Goal: Obtain resource: Download file/media

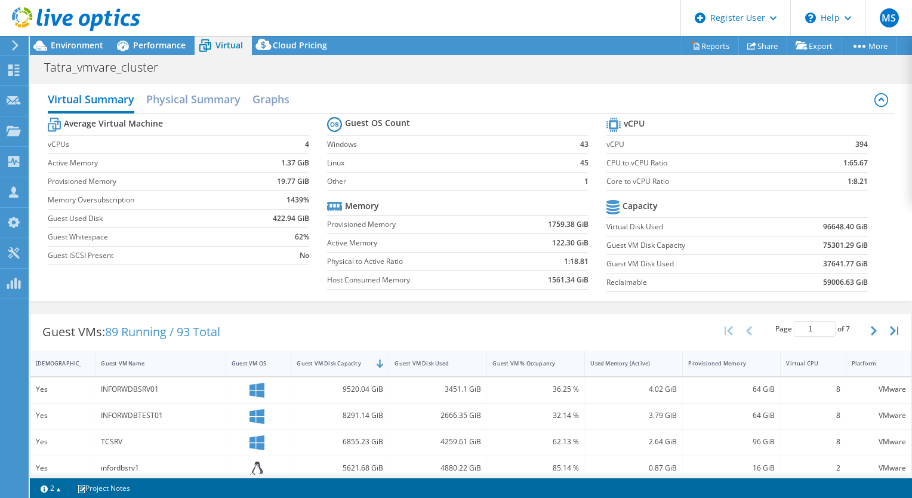
select select "USD"
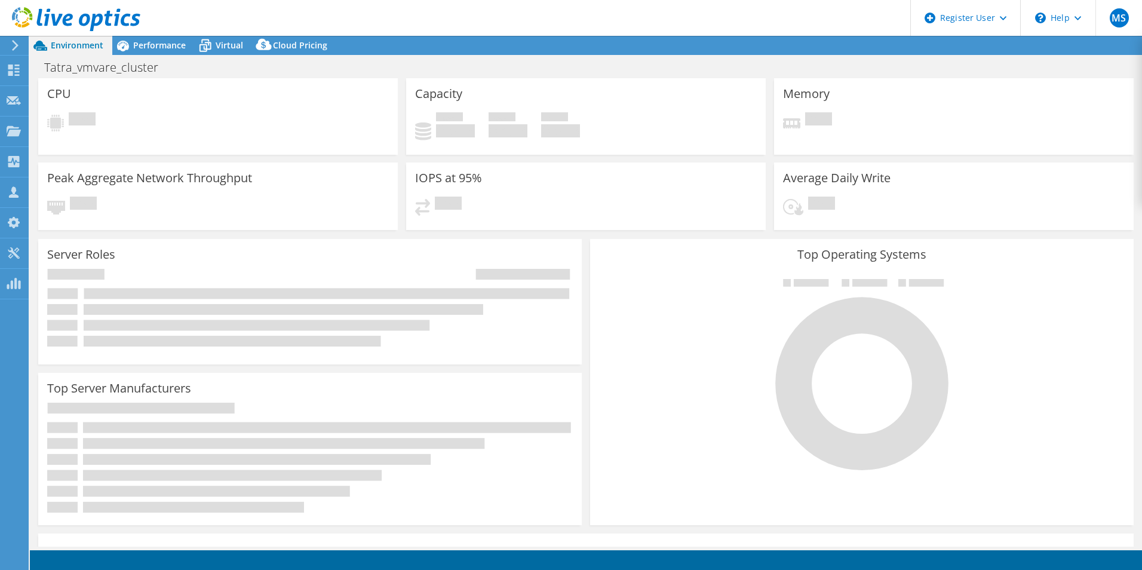
select select "USD"
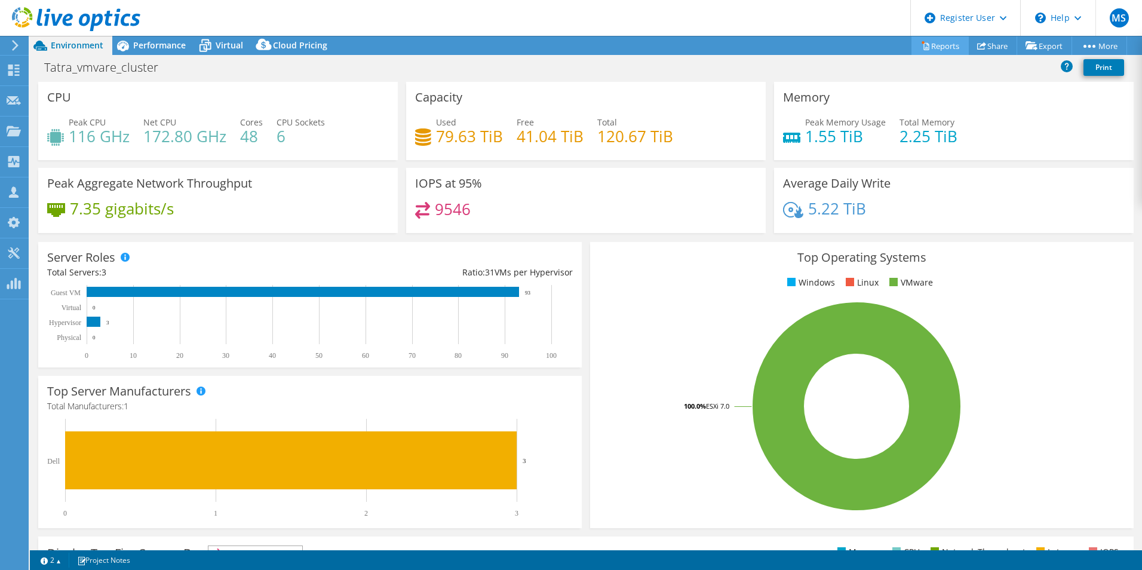
click at [940, 47] on link "Reports" at bounding box center [939, 45] width 57 height 19
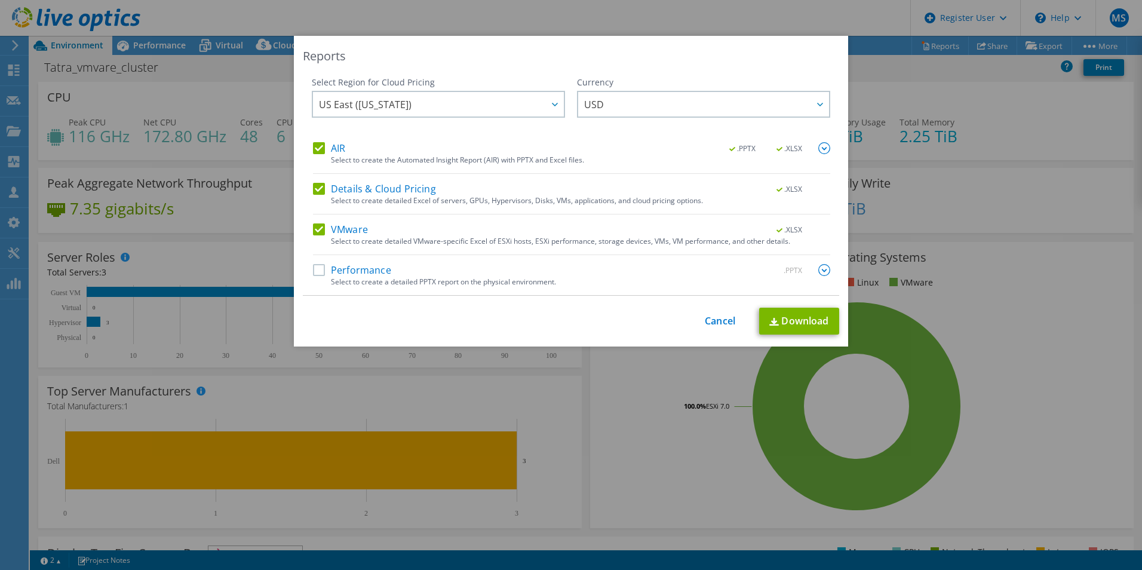
click at [319, 189] on label "Details & Cloud Pricing" at bounding box center [374, 189] width 123 height 12
click at [0, 0] on input "Details & Cloud Pricing" at bounding box center [0, 0] width 0 height 0
click at [317, 144] on label "AIR" at bounding box center [329, 148] width 32 height 12
click at [0, 0] on input "AIR" at bounding box center [0, 0] width 0 height 0
click at [797, 322] on link "Download" at bounding box center [799, 321] width 80 height 27
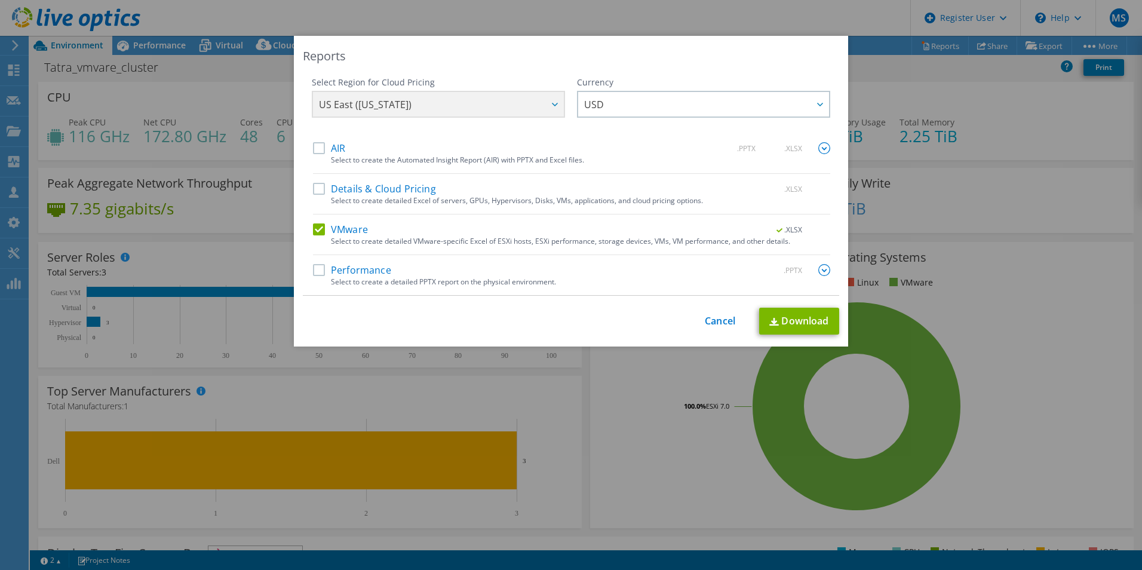
click at [346, 231] on label "VMware" at bounding box center [340, 229] width 55 height 12
click at [0, 0] on input "VMware" at bounding box center [0, 0] width 0 height 0
click at [343, 270] on label "Performance" at bounding box center [352, 270] width 78 height 12
click at [0, 0] on input "Performance" at bounding box center [0, 0] width 0 height 0
click at [826, 269] on div "Select Region for Cloud Pricing Asia Pacific (Hong Kong) Asia Pacific (Mumbai) …" at bounding box center [571, 185] width 536 height 219
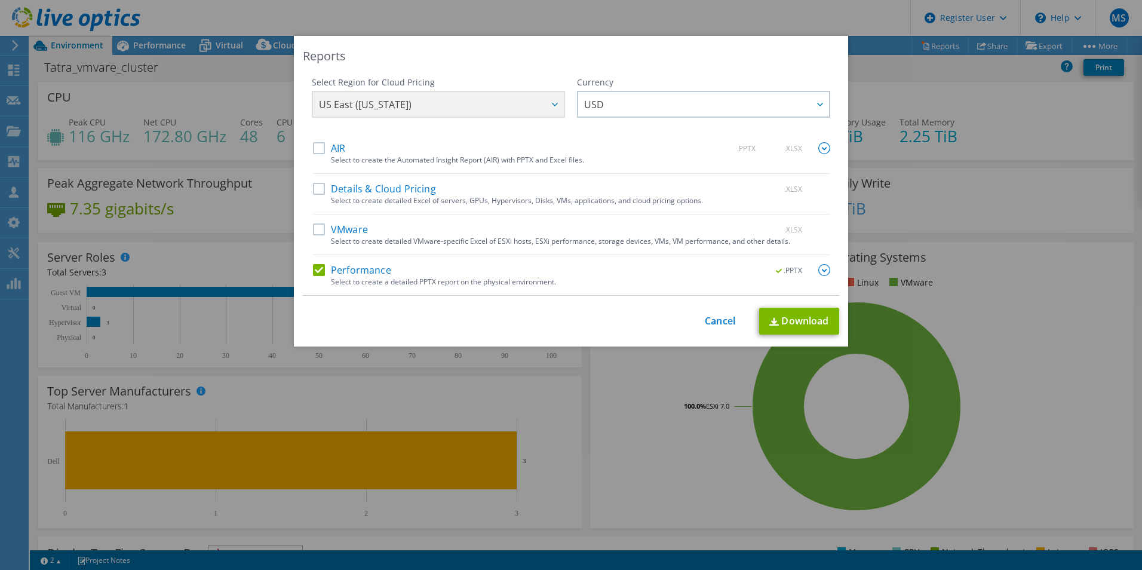
click at [820, 266] on img at bounding box center [824, 270] width 12 height 12
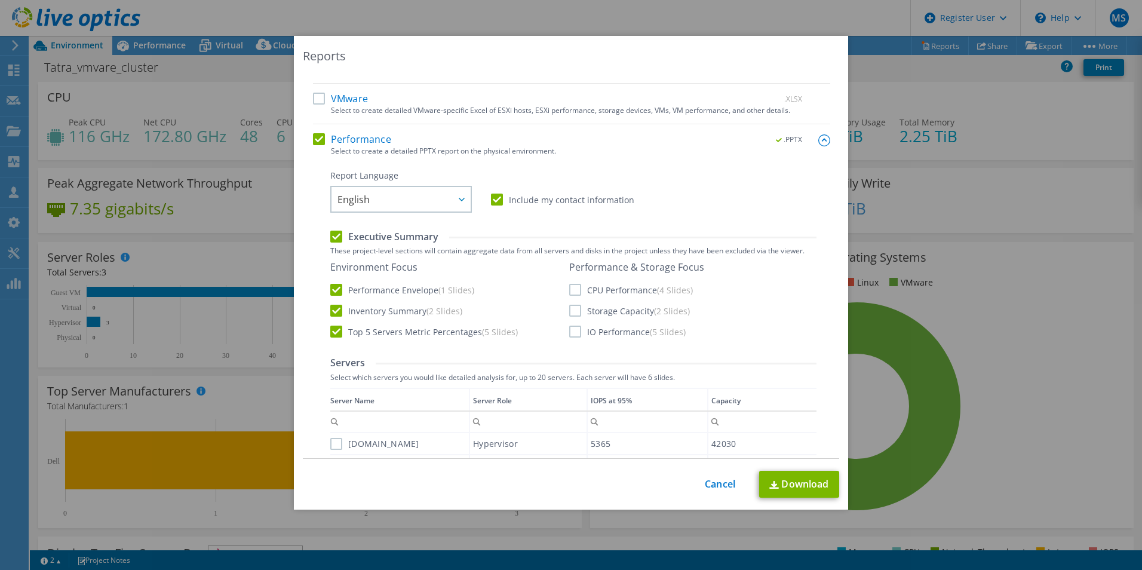
scroll to position [179, 0]
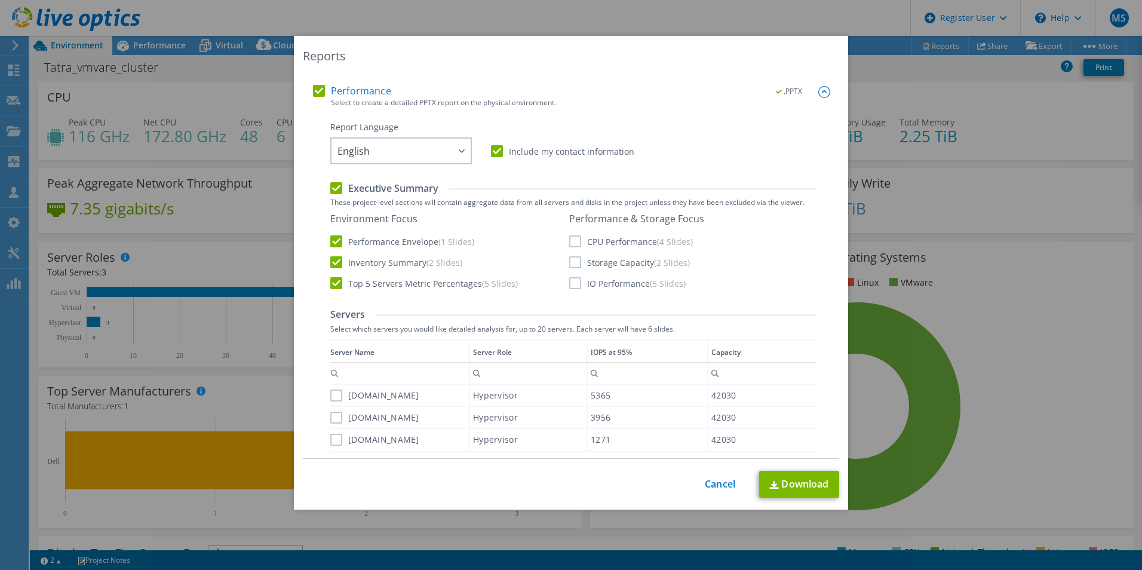
click at [569, 242] on label "CPU Performance (4 Slides)" at bounding box center [631, 241] width 124 height 12
click at [0, 0] on input "CPU Performance (4 Slides)" at bounding box center [0, 0] width 0 height 0
drag, startPoint x: 568, startPoint y: 260, endPoint x: 572, endPoint y: 278, distance: 18.4
click at [570, 265] on label "Storage Capacity (2 Slides)" at bounding box center [629, 262] width 121 height 12
click at [0, 0] on input "Storage Capacity (2 Slides)" at bounding box center [0, 0] width 0 height 0
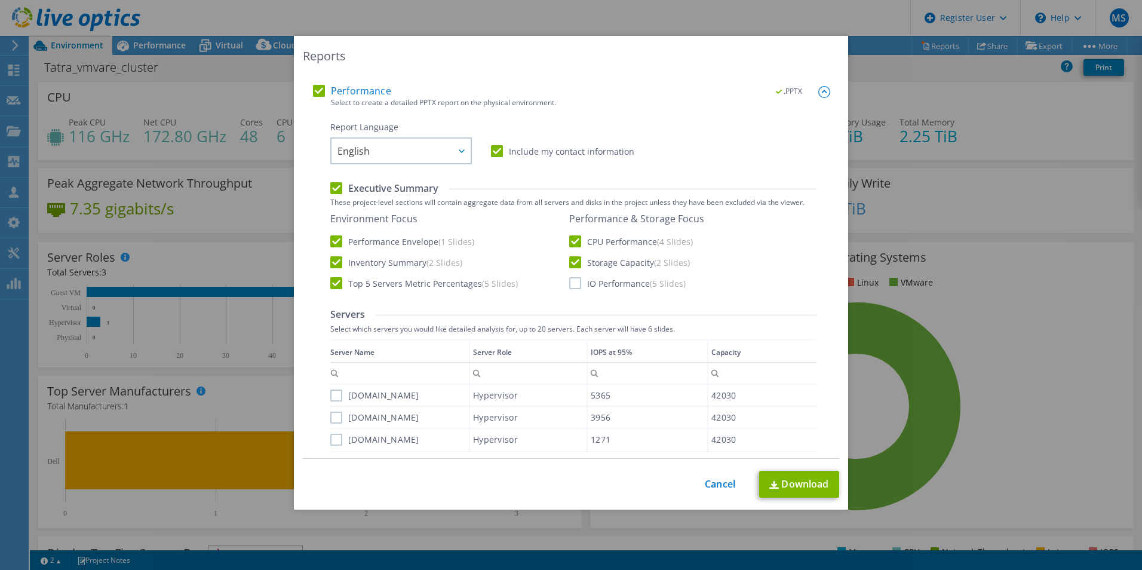
click at [572, 282] on label "IO Performance (5 Slides)" at bounding box center [627, 283] width 116 height 12
click at [0, 0] on input "IO Performance (5 Slides)" at bounding box center [0, 0] width 0 height 0
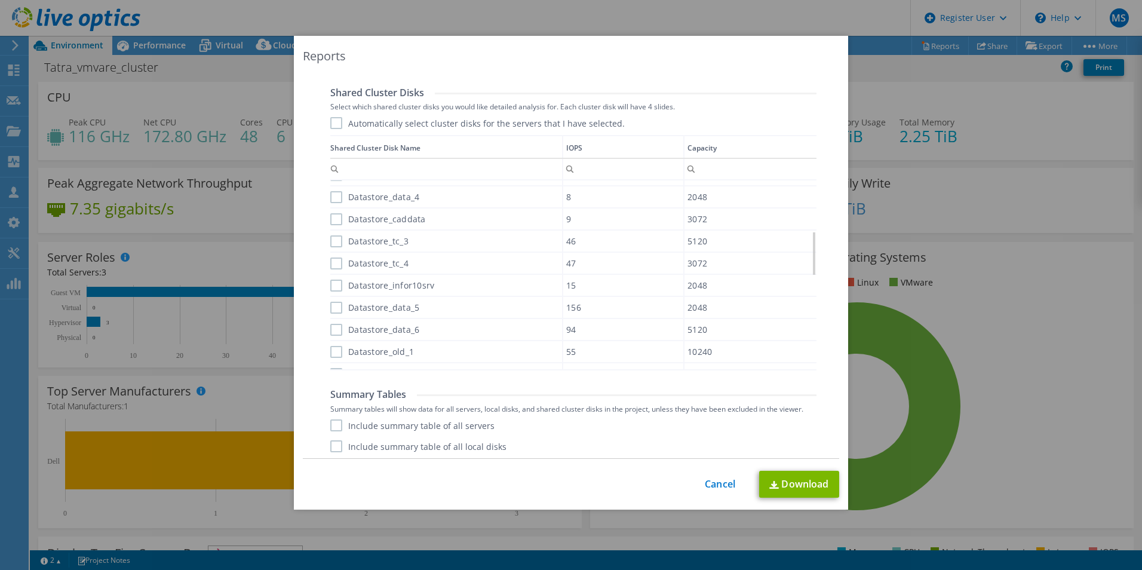
scroll to position [635, 0]
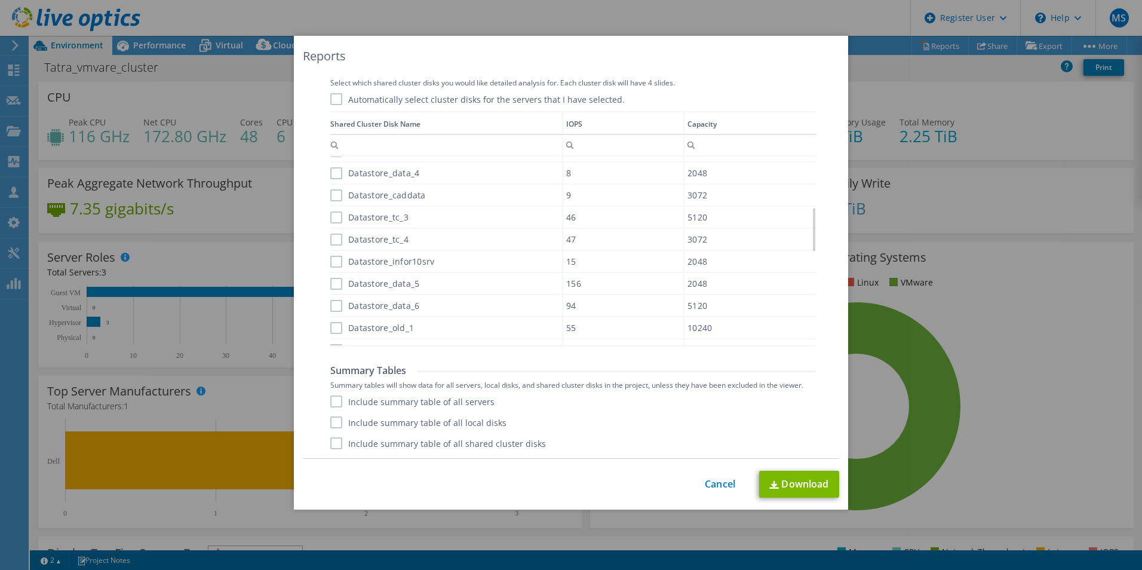
click at [331, 404] on label "Include summary table of all servers" at bounding box center [412, 401] width 164 height 12
click at [0, 0] on input "Include summary table of all servers" at bounding box center [0, 0] width 0 height 0
click at [331, 416] on label "Include summary table of all local disks" at bounding box center [418, 422] width 176 height 12
click at [0, 0] on input "Include summary table of all local disks" at bounding box center [0, 0] width 0 height 0
click at [333, 448] on label "Include summary table of all shared cluster disks" at bounding box center [438, 443] width 216 height 12
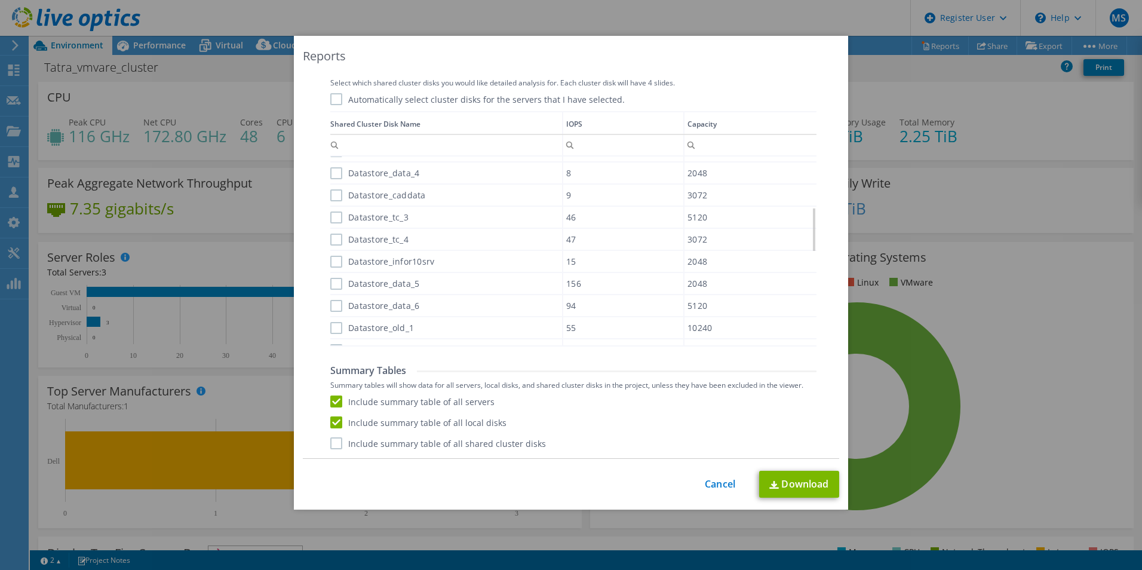
click at [0, 0] on input "Include summary table of all shared cluster disks" at bounding box center [0, 0] width 0 height 0
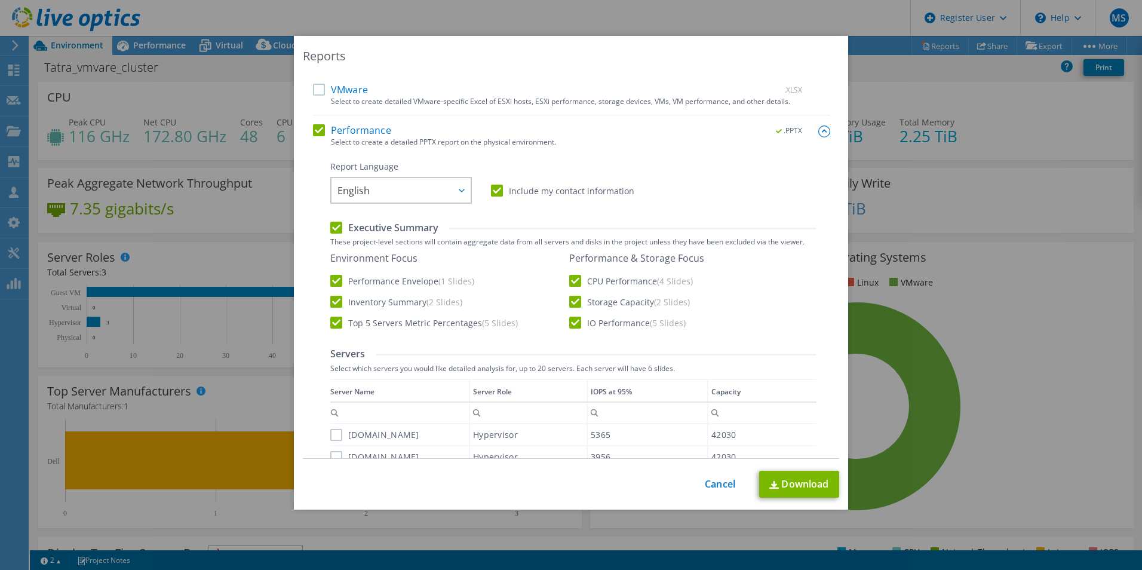
scroll to position [98, 0]
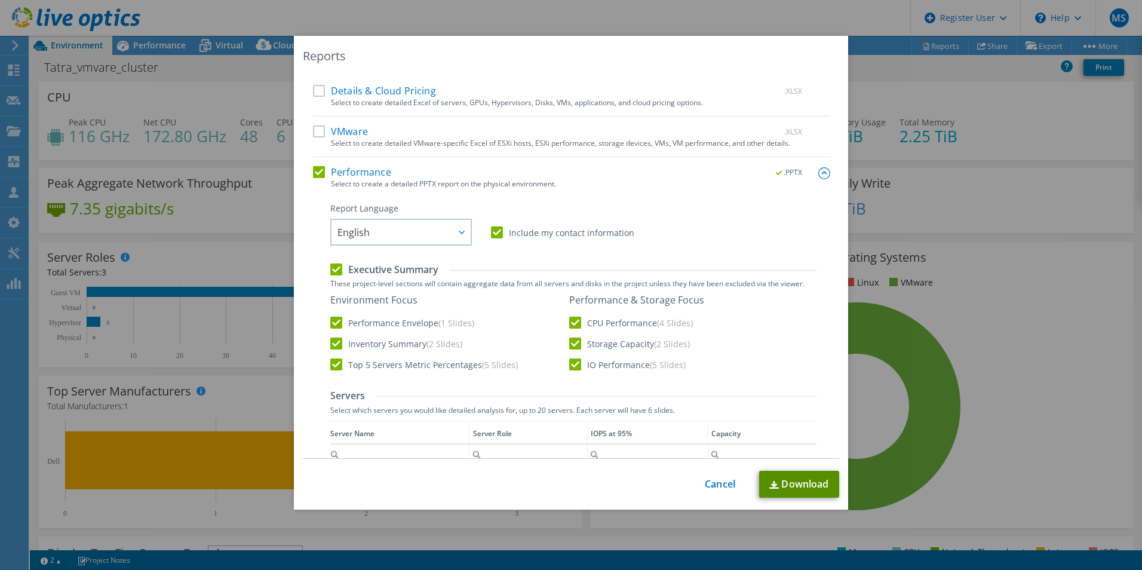
click at [791, 478] on link "Download" at bounding box center [799, 484] width 80 height 27
drag, startPoint x: 732, startPoint y: 480, endPoint x: 718, endPoint y: 484, distance: 14.0
click at [732, 480] on div "This process may take a while, please wait... Cancel Download" at bounding box center [571, 484] width 536 height 27
click at [718, 484] on link "Cancel" at bounding box center [720, 483] width 30 height 11
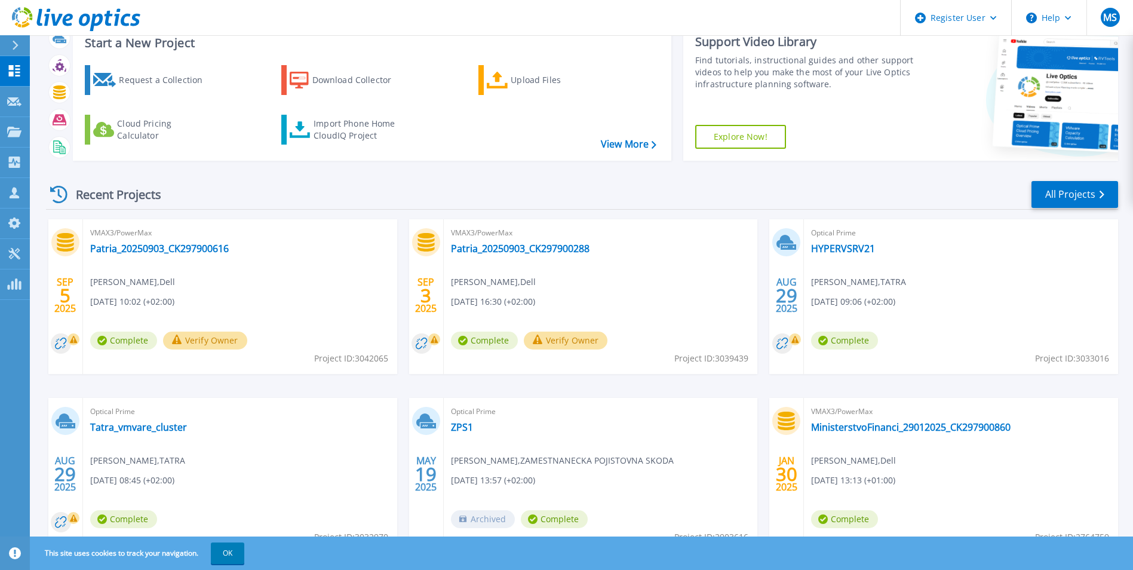
scroll to position [60, 0]
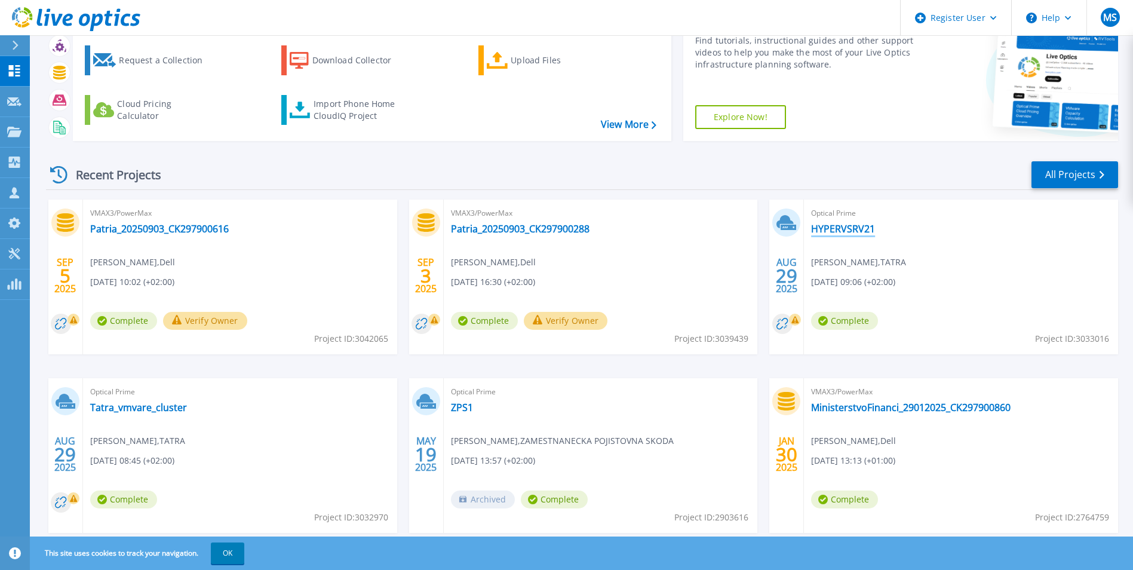
click at [854, 229] on link "HYPERVSRV21" at bounding box center [843, 229] width 64 height 12
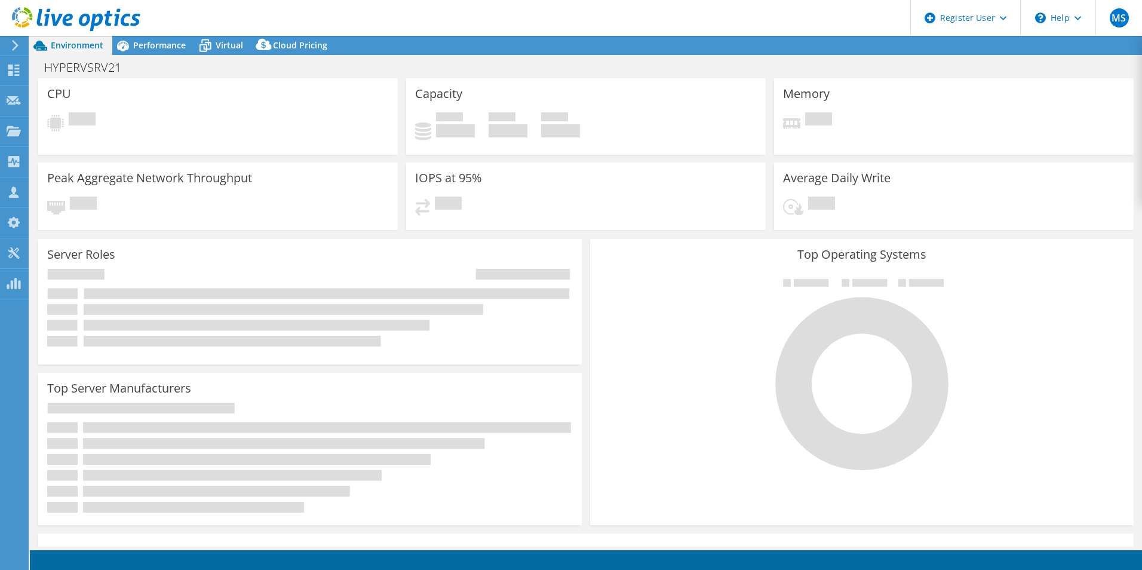
select select "USD"
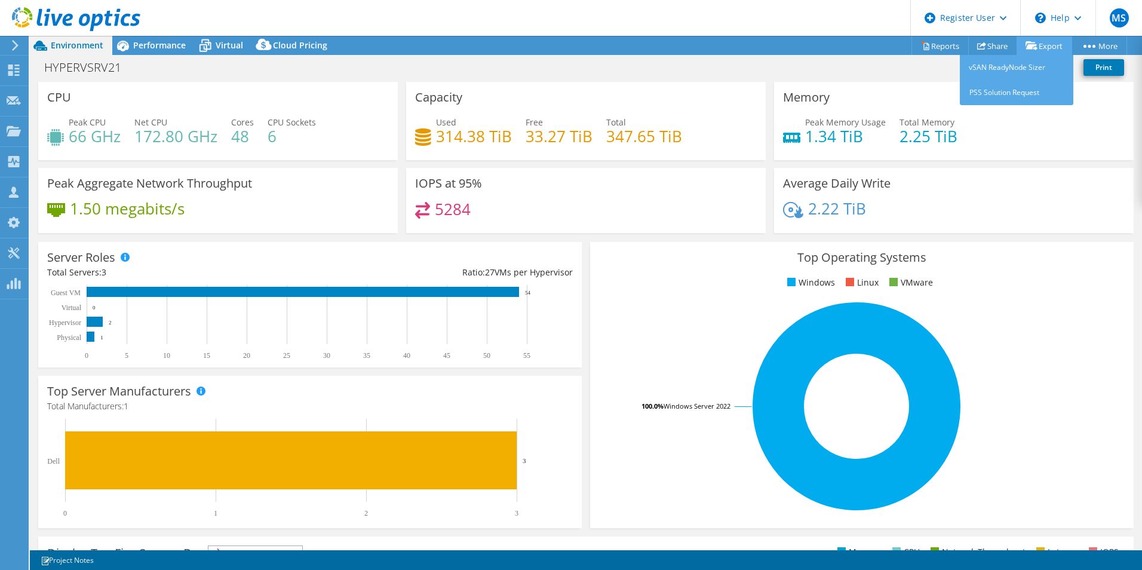
click at [1039, 39] on link "Export" at bounding box center [1044, 45] width 56 height 19
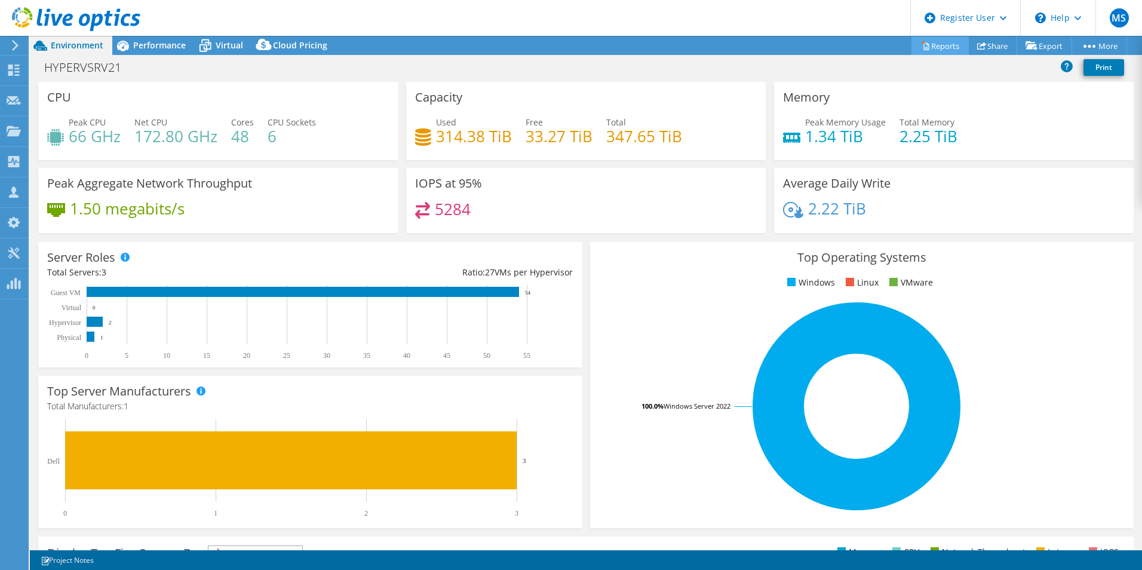
click at [921, 45] on link "Reports" at bounding box center [939, 45] width 57 height 19
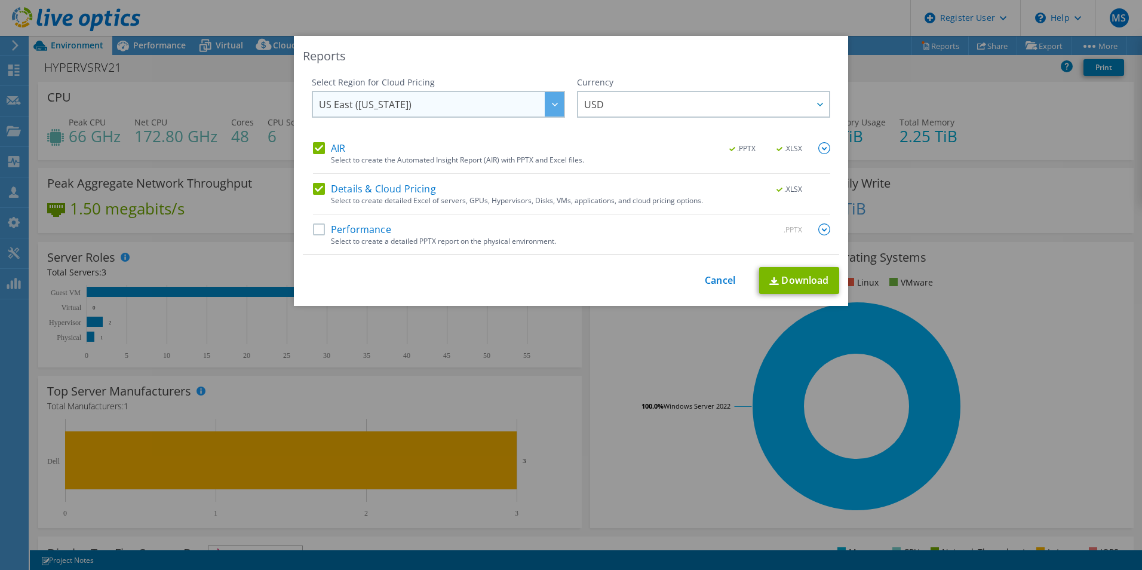
click at [417, 108] on span "US East ([US_STATE])" at bounding box center [441, 104] width 245 height 24
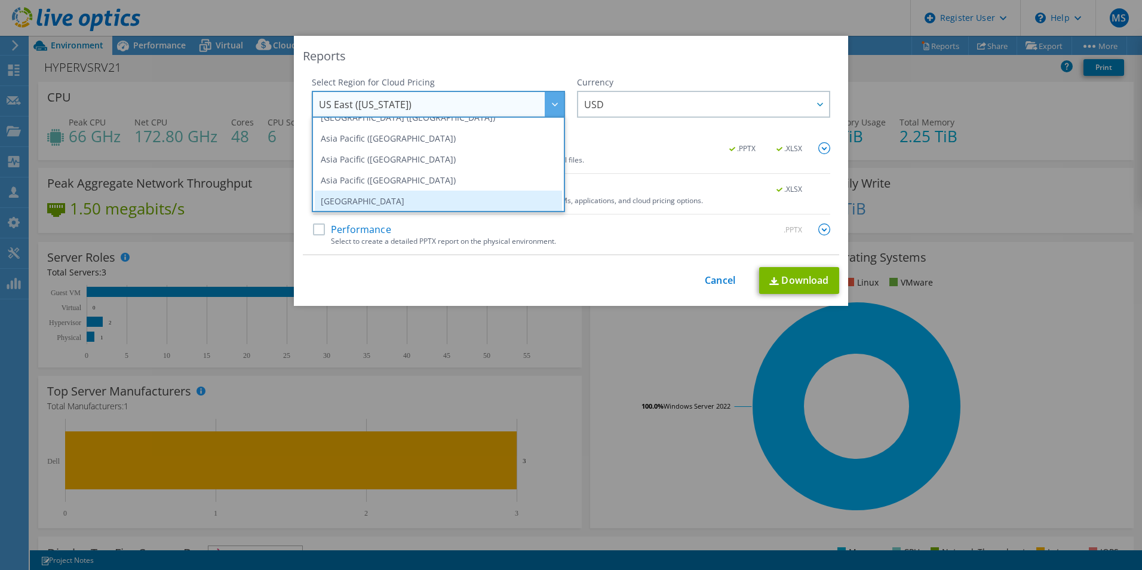
scroll to position [161, 0]
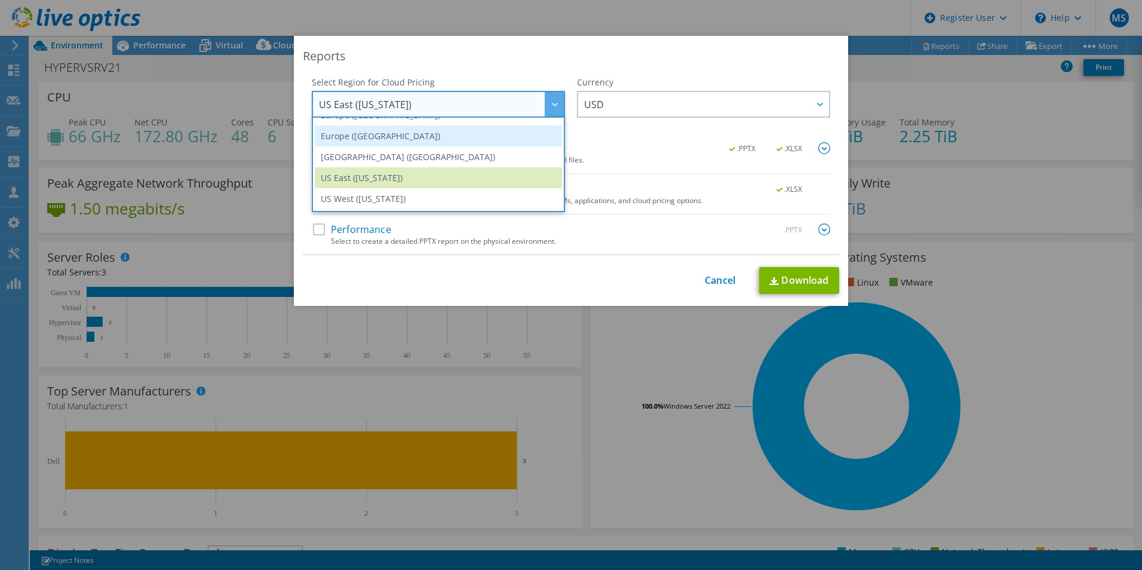
click at [427, 141] on li "Europe ([GEOGRAPHIC_DATA])" at bounding box center [438, 135] width 247 height 21
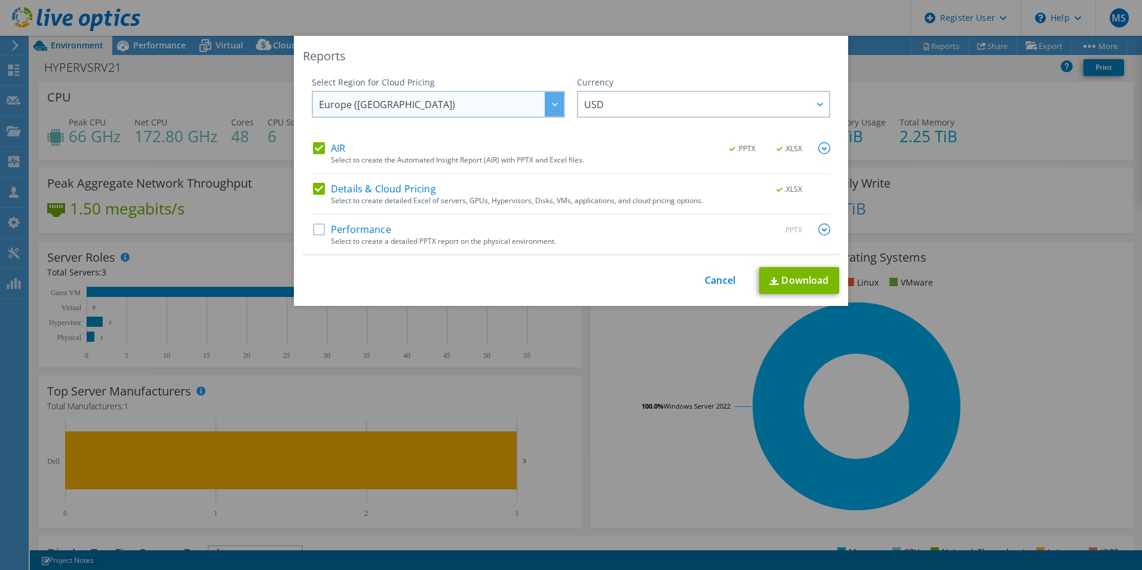
click at [552, 104] on icon at bounding box center [555, 105] width 6 height 4
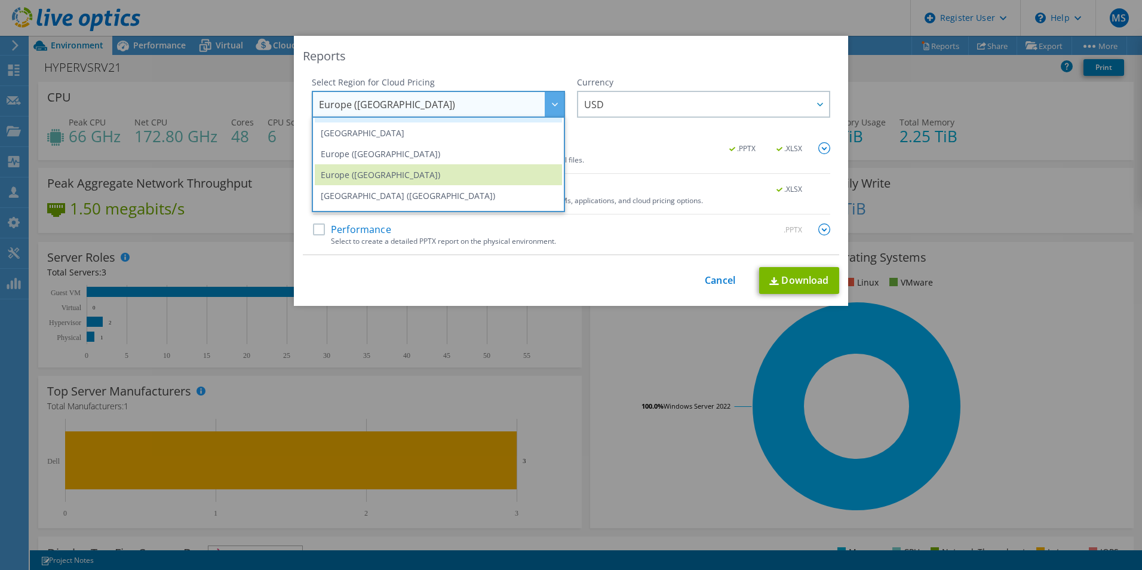
scroll to position [102, 0]
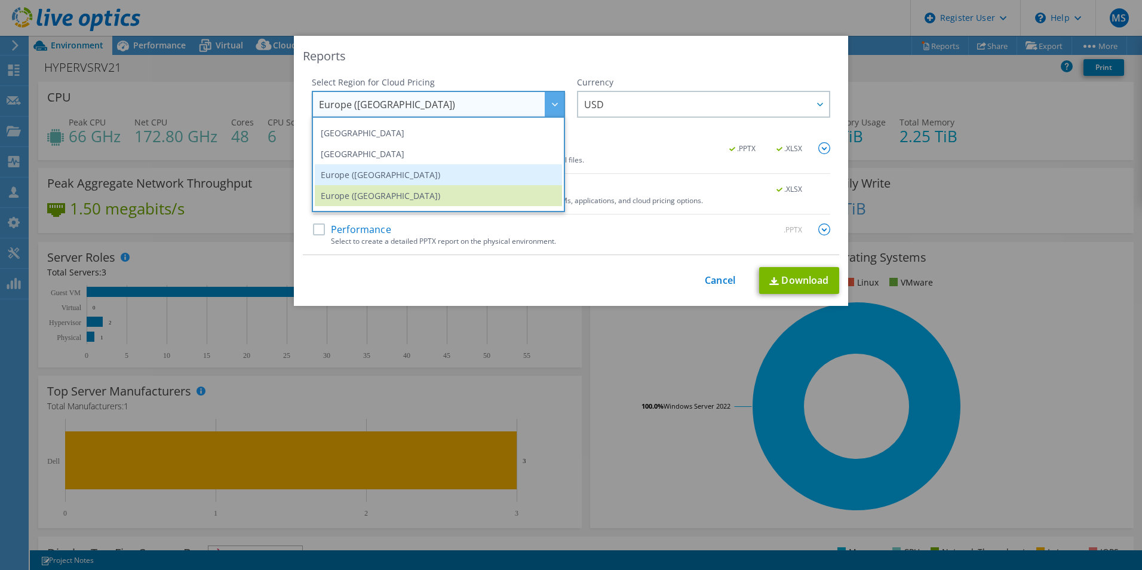
click at [478, 173] on li "Europe ([GEOGRAPHIC_DATA])" at bounding box center [438, 174] width 247 height 21
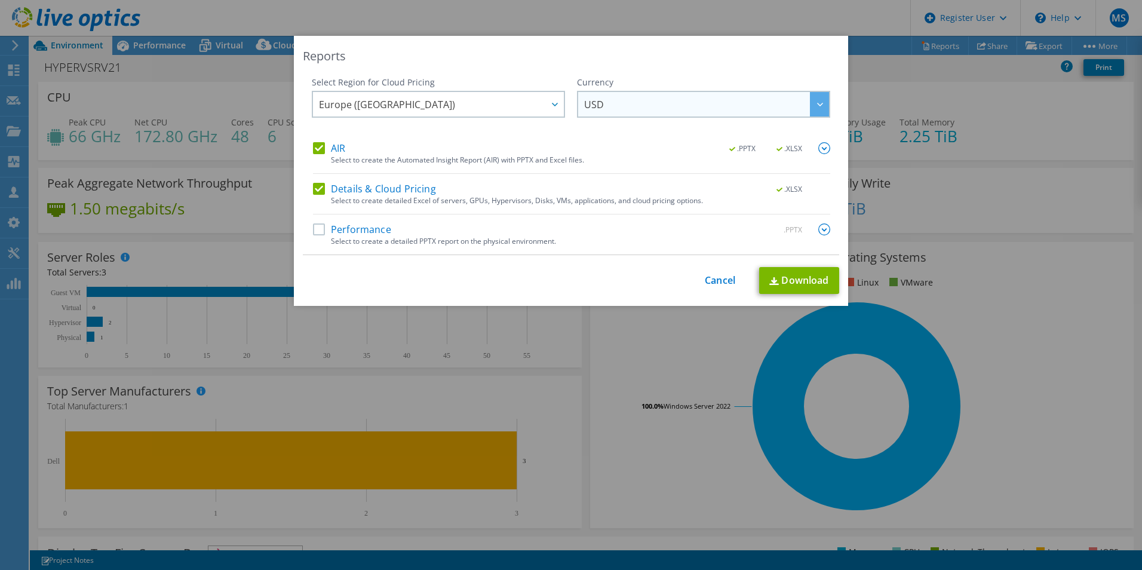
click at [640, 107] on span "USD" at bounding box center [706, 104] width 245 height 24
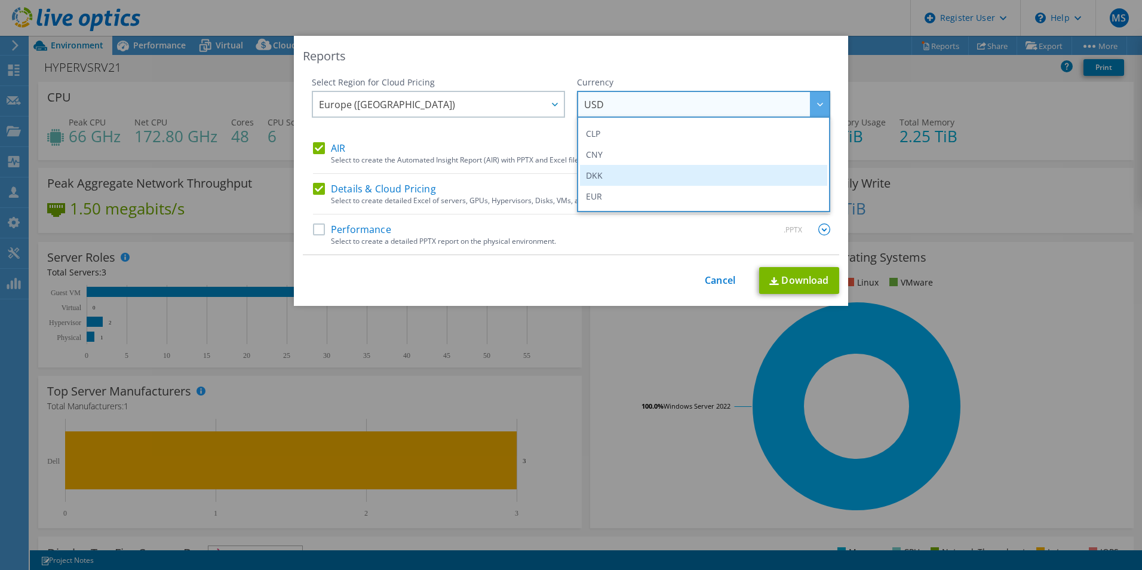
scroll to position [119, 0]
click at [376, 193] on label "Details & Cloud Pricing" at bounding box center [374, 189] width 123 height 12
click at [0, 0] on input "Details & Cloud Pricing" at bounding box center [0, 0] width 0 height 0
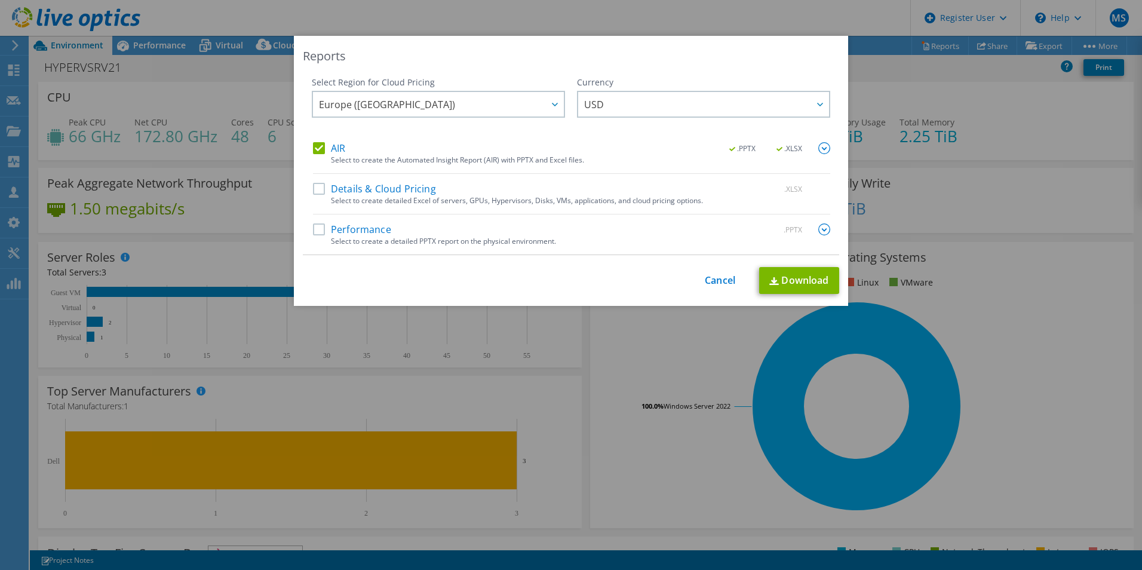
click at [336, 142] on label "AIR" at bounding box center [329, 148] width 32 height 12
click at [0, 0] on input "AIR" at bounding box center [0, 0] width 0 height 0
click at [376, 213] on div "Details & Cloud Pricing .XLSX Select to create detailed Excel of servers, GPUs,…" at bounding box center [571, 199] width 517 height 32
click at [361, 234] on label "Performance" at bounding box center [352, 229] width 78 height 12
click at [0, 0] on input "Performance" at bounding box center [0, 0] width 0 height 0
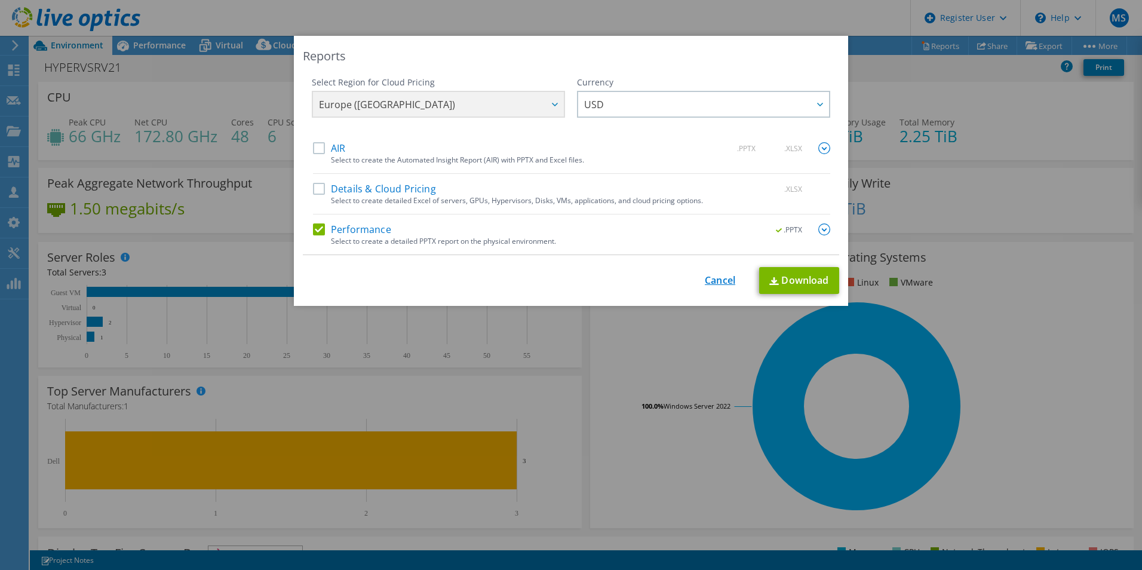
click at [705, 279] on link "Cancel" at bounding box center [720, 280] width 30 height 11
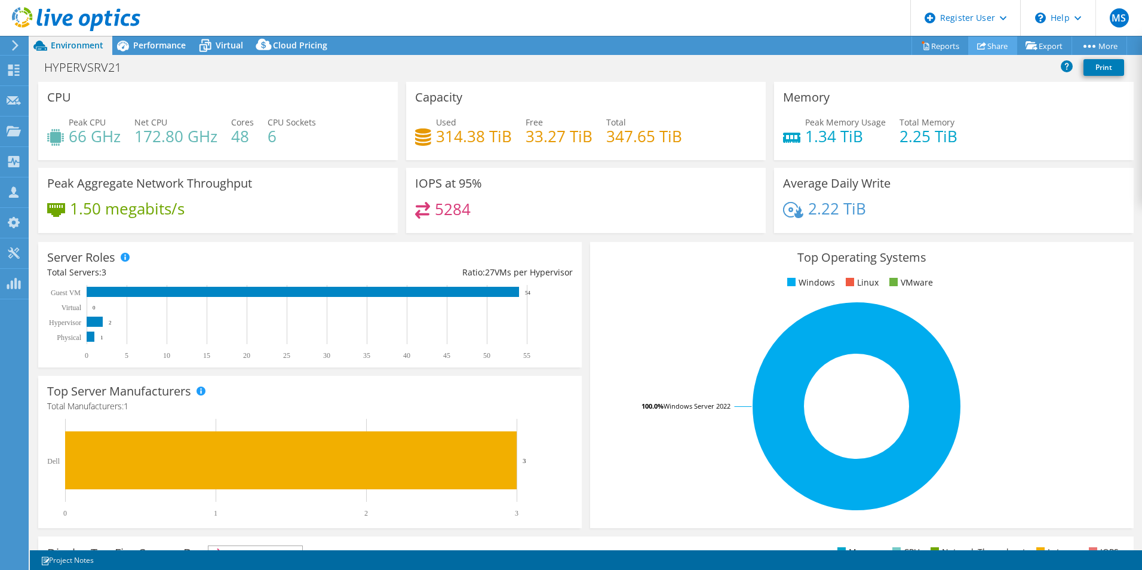
click at [1000, 41] on link "Share" at bounding box center [992, 45] width 49 height 19
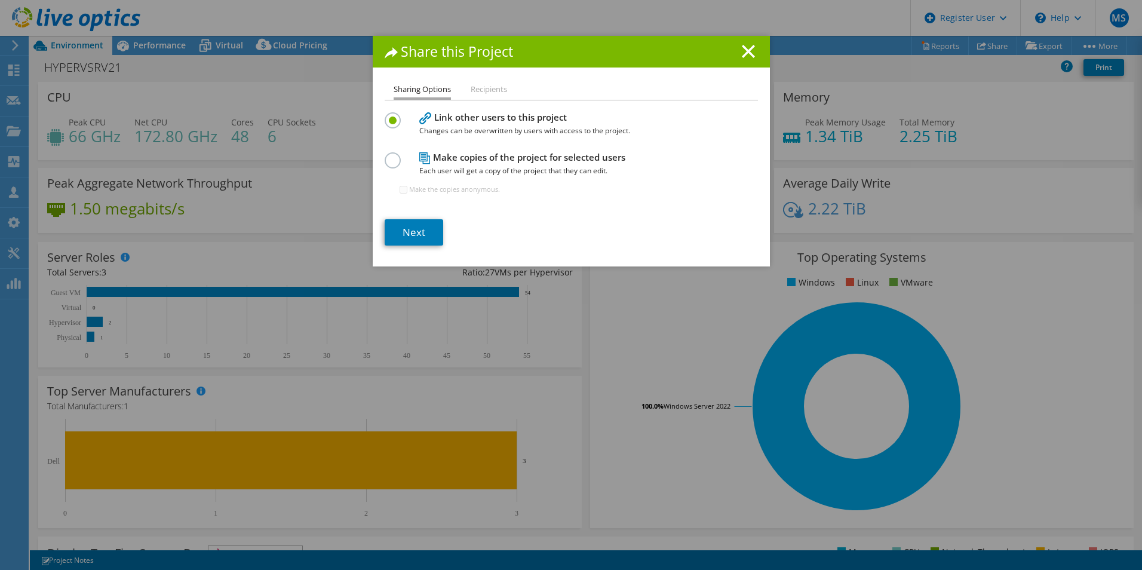
click at [736, 45] on h1 "Share this Project" at bounding box center [571, 52] width 373 height 14
click at [742, 56] on icon at bounding box center [748, 51] width 13 height 13
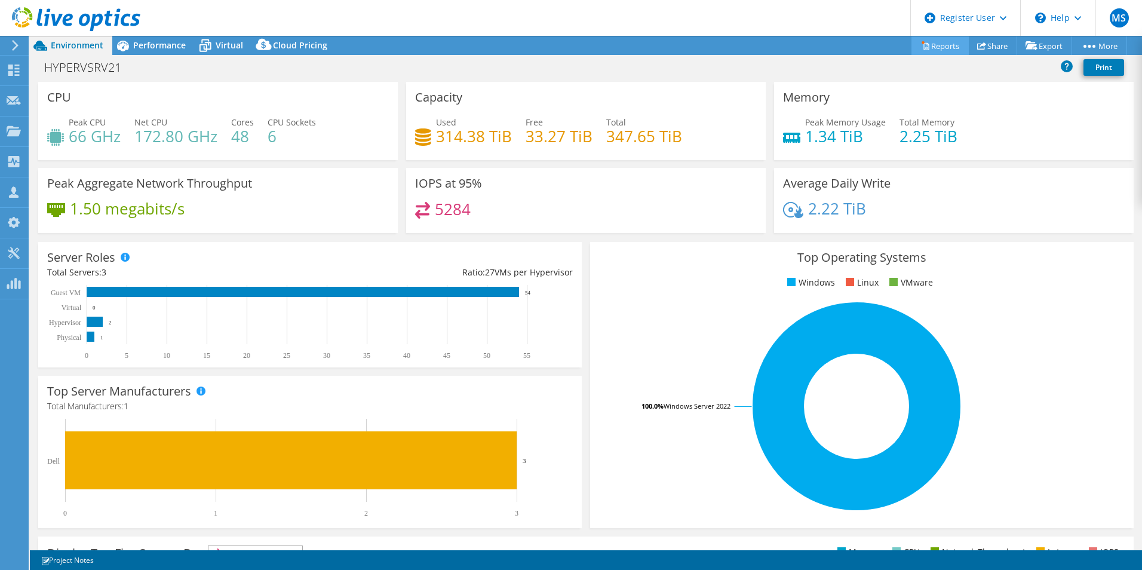
click at [941, 50] on link "Reports" at bounding box center [939, 45] width 57 height 19
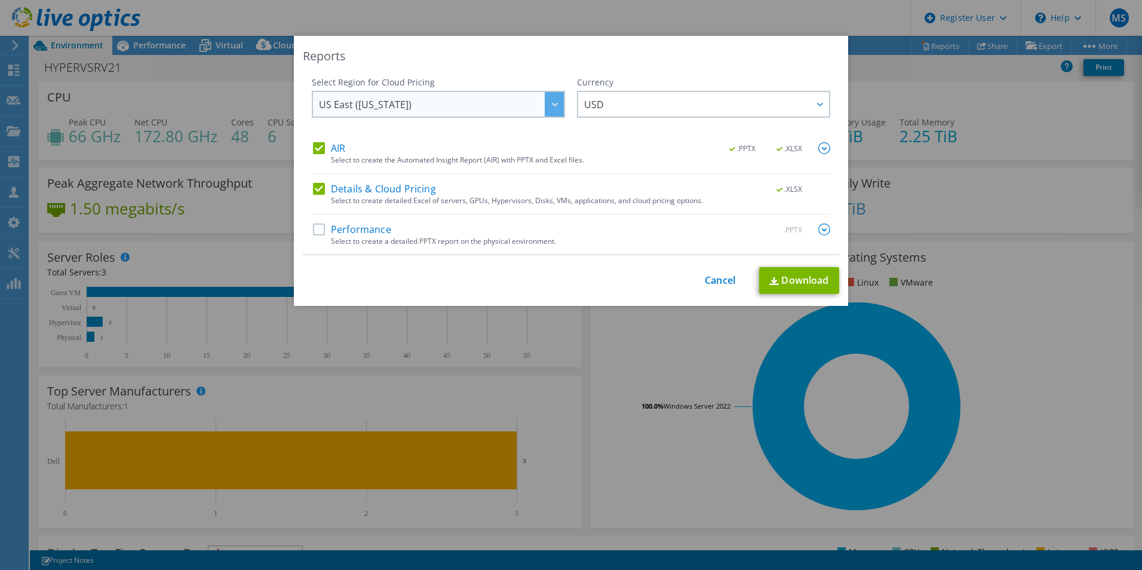
click at [456, 105] on span "US East ([US_STATE])" at bounding box center [441, 104] width 245 height 24
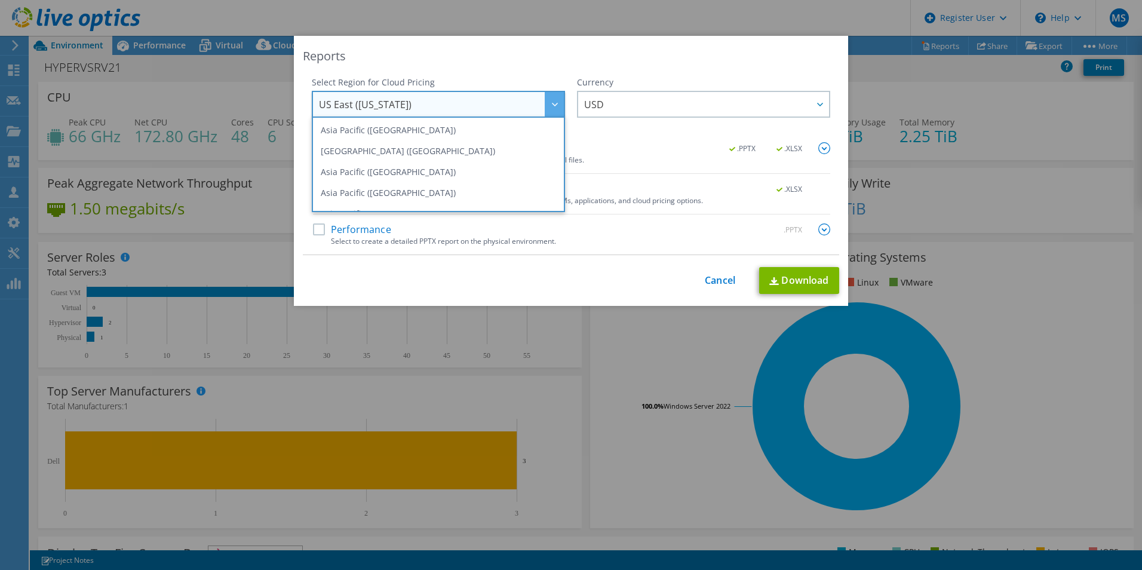
click at [456, 105] on span "US East ([US_STATE])" at bounding box center [441, 104] width 245 height 24
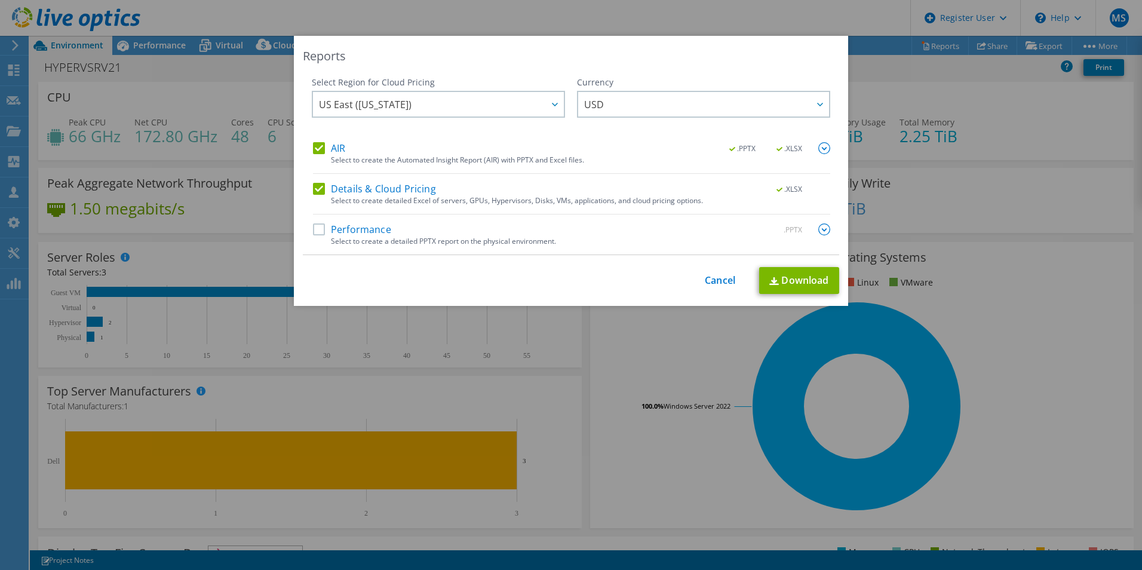
click at [386, 152] on div "AIR .PPTX .XLSX" at bounding box center [571, 149] width 517 height 14
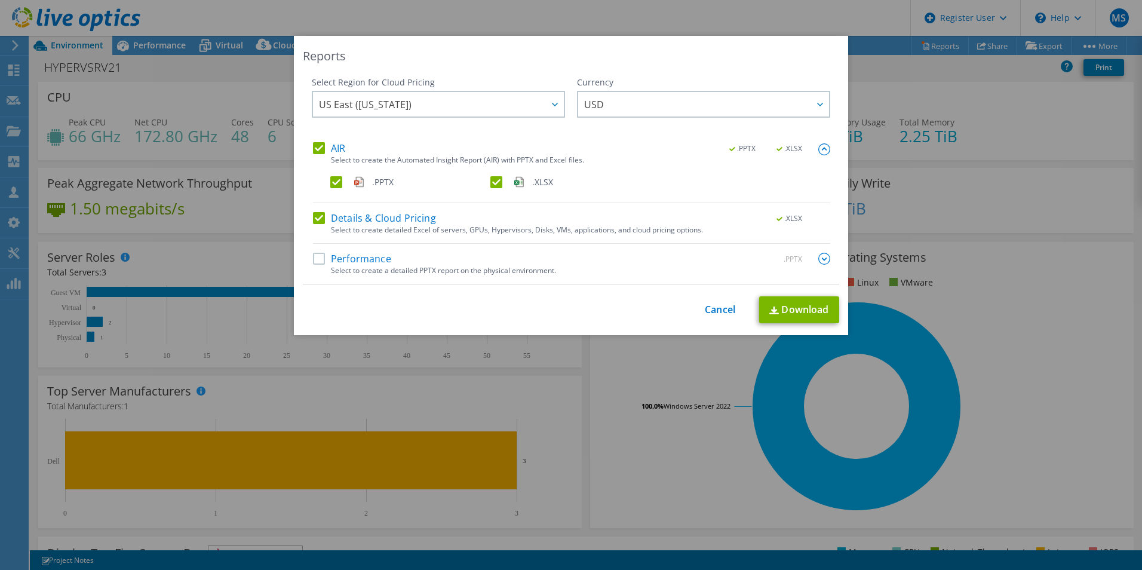
click at [414, 222] on label "Details & Cloud Pricing" at bounding box center [374, 218] width 123 height 12
click at [0, 0] on input "Details & Cloud Pricing" at bounding box center [0, 0] width 0 height 0
drag, startPoint x: 368, startPoint y: 271, endPoint x: 533, endPoint y: 271, distance: 164.8
click at [533, 271] on div "Select to create a detailed PPTX report on the physical environment." at bounding box center [580, 270] width 499 height 8
click at [537, 272] on div "Select to create a detailed PPTX report on the physical environment." at bounding box center [580, 270] width 499 height 8
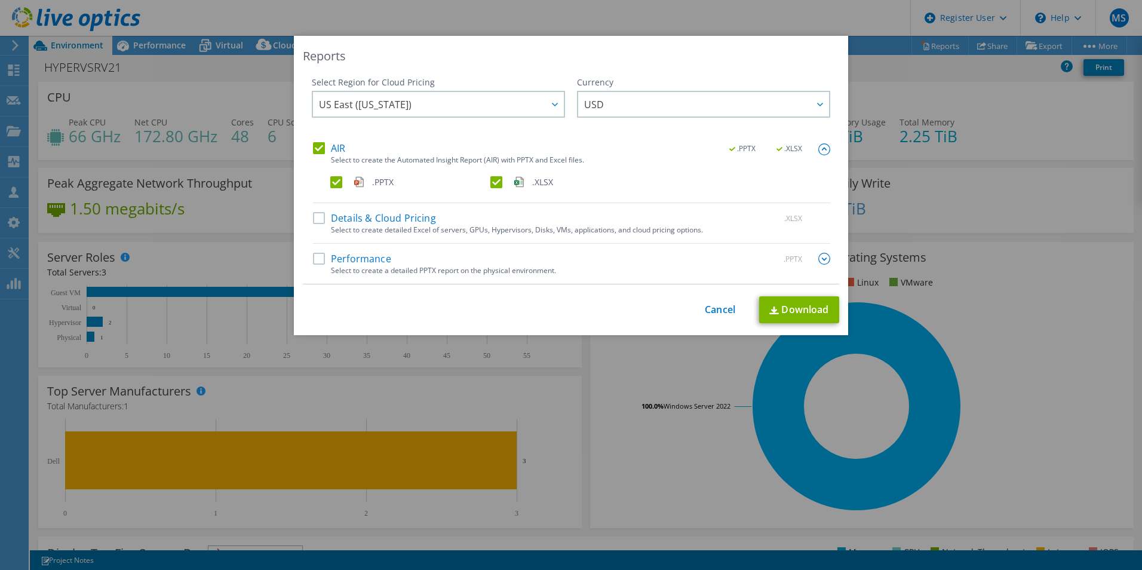
click at [368, 257] on label "Performance" at bounding box center [352, 259] width 78 height 12
click at [0, 0] on input "Performance" at bounding box center [0, 0] width 0 height 0
click at [482, 278] on div "Performance .PPTX Select to create a detailed PPTX report on the physical envir…" at bounding box center [571, 268] width 517 height 31
click at [364, 259] on label "Performance" at bounding box center [352, 259] width 78 height 12
click at [0, 0] on input "Performance" at bounding box center [0, 0] width 0 height 0
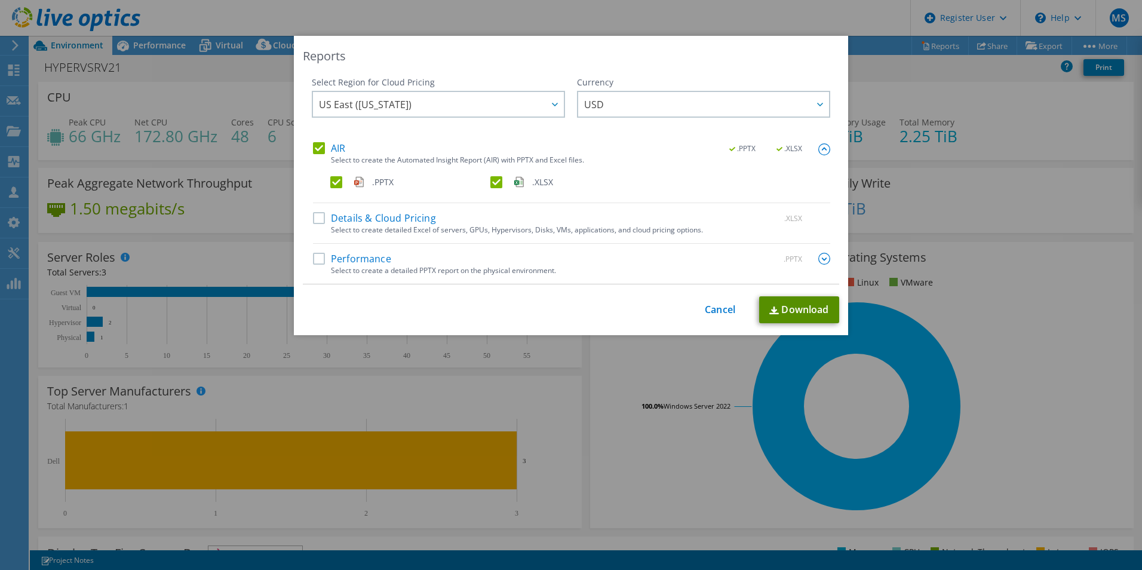
drag, startPoint x: 801, startPoint y: 311, endPoint x: 851, endPoint y: 328, distance: 52.5
click at [802, 311] on link "Download" at bounding box center [799, 309] width 80 height 27
click at [717, 305] on link "Cancel" at bounding box center [720, 309] width 30 height 11
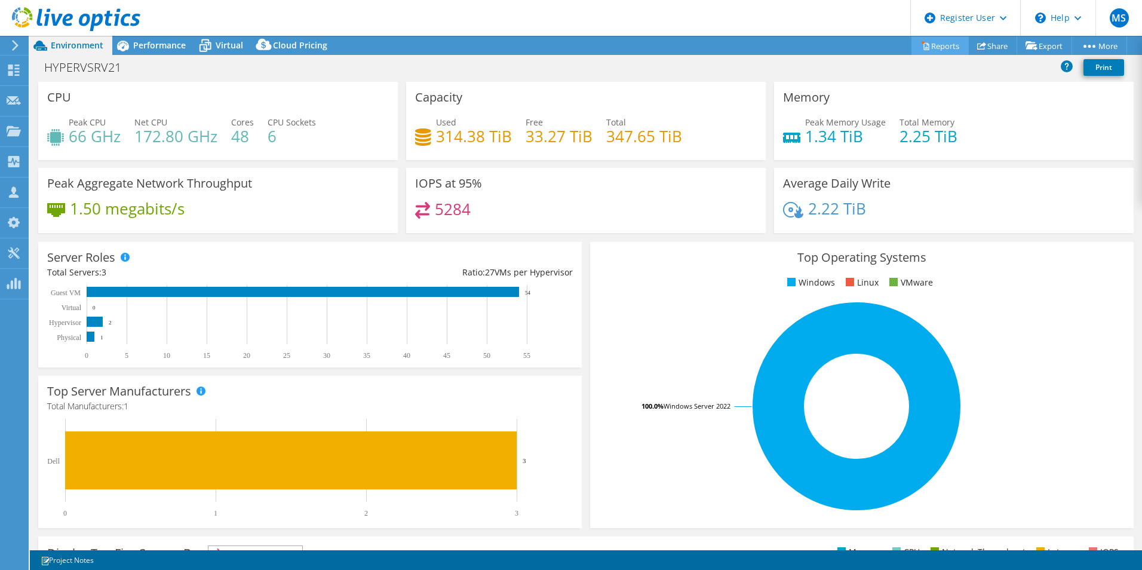
click at [921, 45] on icon at bounding box center [925, 45] width 9 height 9
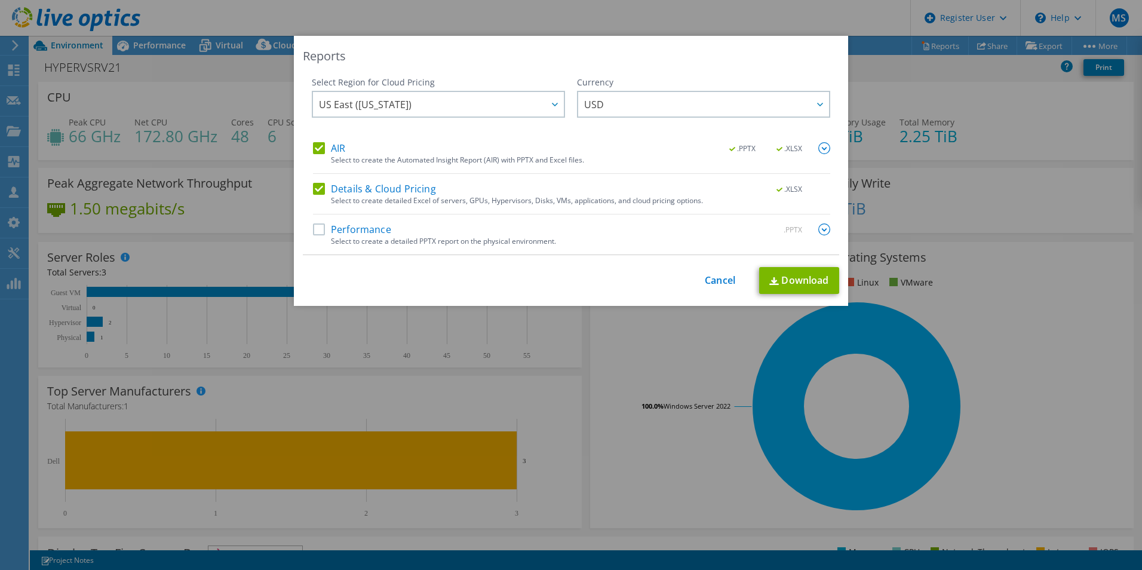
click at [367, 226] on label "Performance" at bounding box center [352, 229] width 78 height 12
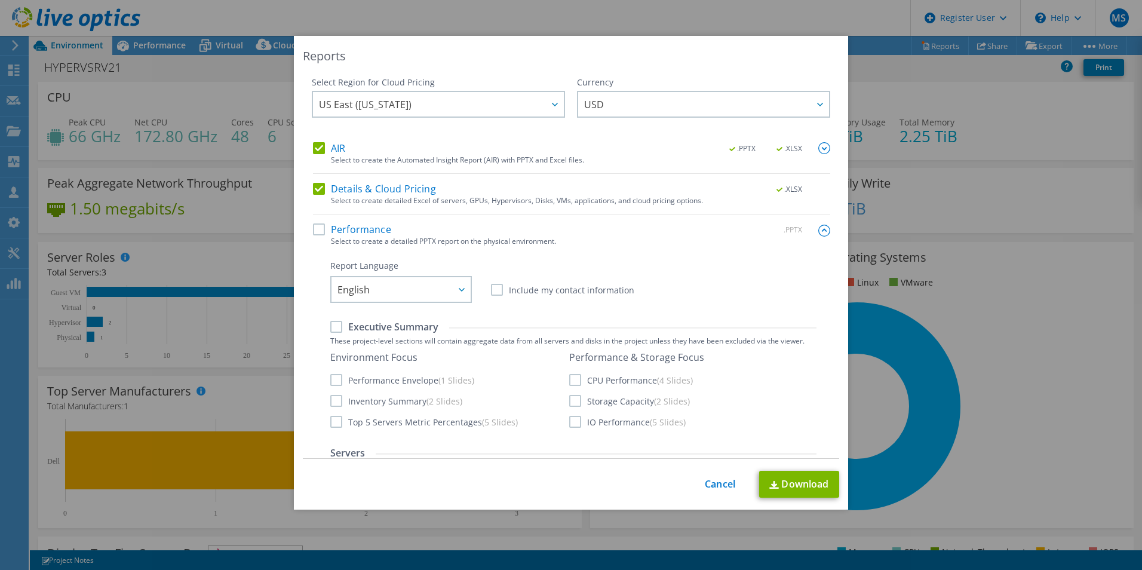
click at [346, 238] on div "Select to create a detailed PPTX report on the physical environment." at bounding box center [580, 241] width 499 height 8
click at [374, 223] on label "Performance" at bounding box center [352, 229] width 78 height 12
click at [0, 0] on input "Performance" at bounding box center [0, 0] width 0 height 0
click at [376, 192] on label "Details & Cloud Pricing" at bounding box center [374, 189] width 123 height 12
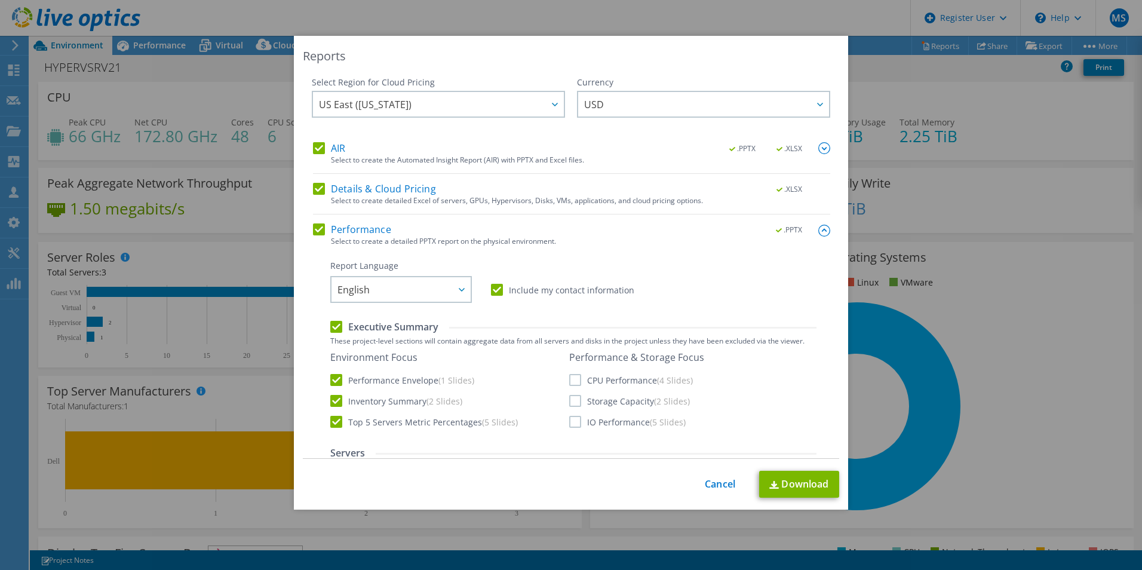
click at [0, 0] on input "Details & Cloud Pricing" at bounding box center [0, 0] width 0 height 0
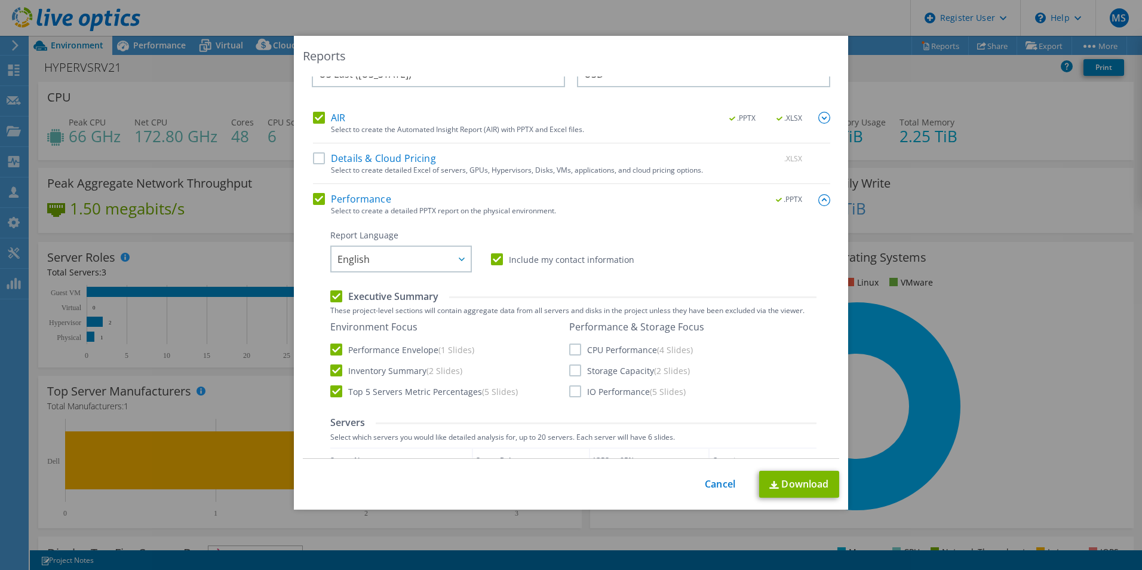
scroll to position [60, 0]
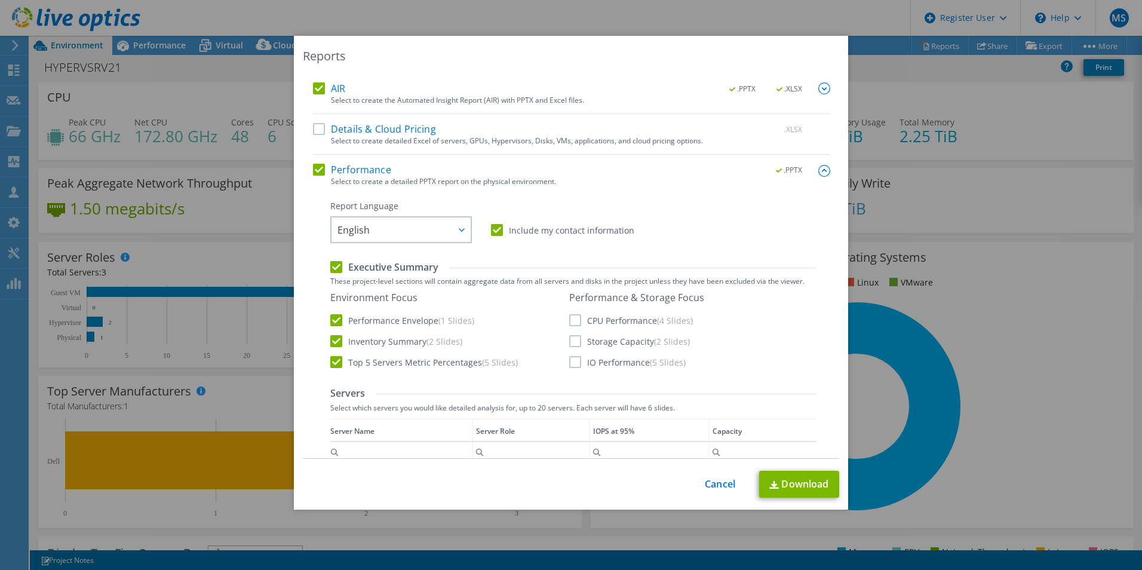
click at [497, 238] on div "Report Language English Deutsch Español Français Italiano Polski Português Русс…" at bounding box center [573, 221] width 486 height 43
click at [504, 232] on label "Include my contact information" at bounding box center [562, 230] width 143 height 12
click at [0, 0] on input "Include my contact information" at bounding box center [0, 0] width 0 height 0
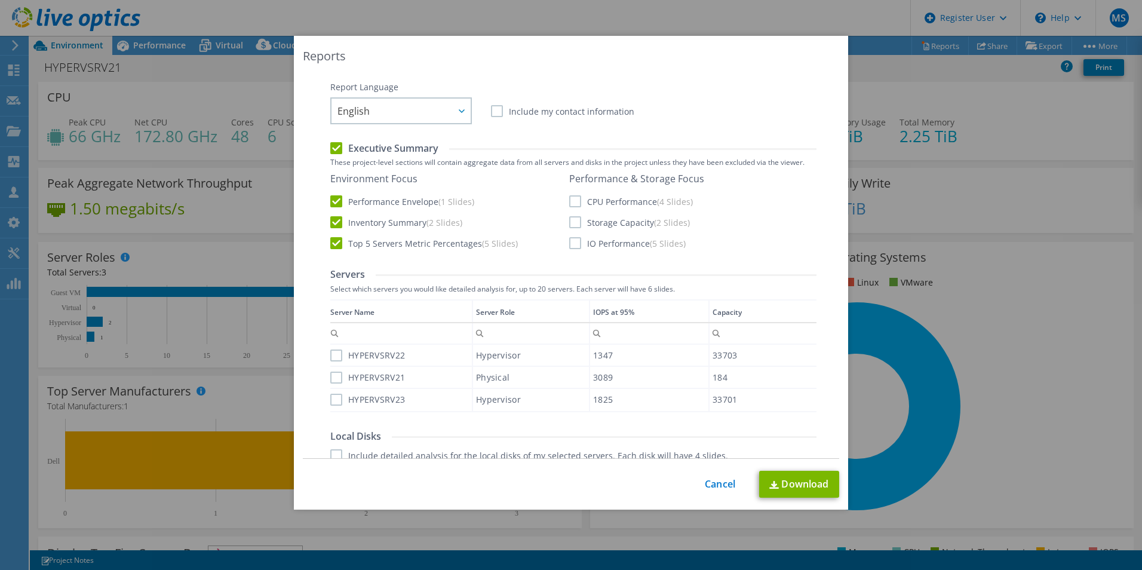
scroll to position [179, 0]
click at [612, 202] on label "CPU Performance (4 Slides)" at bounding box center [631, 201] width 124 height 12
click at [0, 0] on input "CPU Performance (4 Slides)" at bounding box center [0, 0] width 0 height 0
click at [617, 225] on label "Storage Capacity (2 Slides)" at bounding box center [629, 222] width 121 height 12
click at [0, 0] on input "Storage Capacity (2 Slides)" at bounding box center [0, 0] width 0 height 0
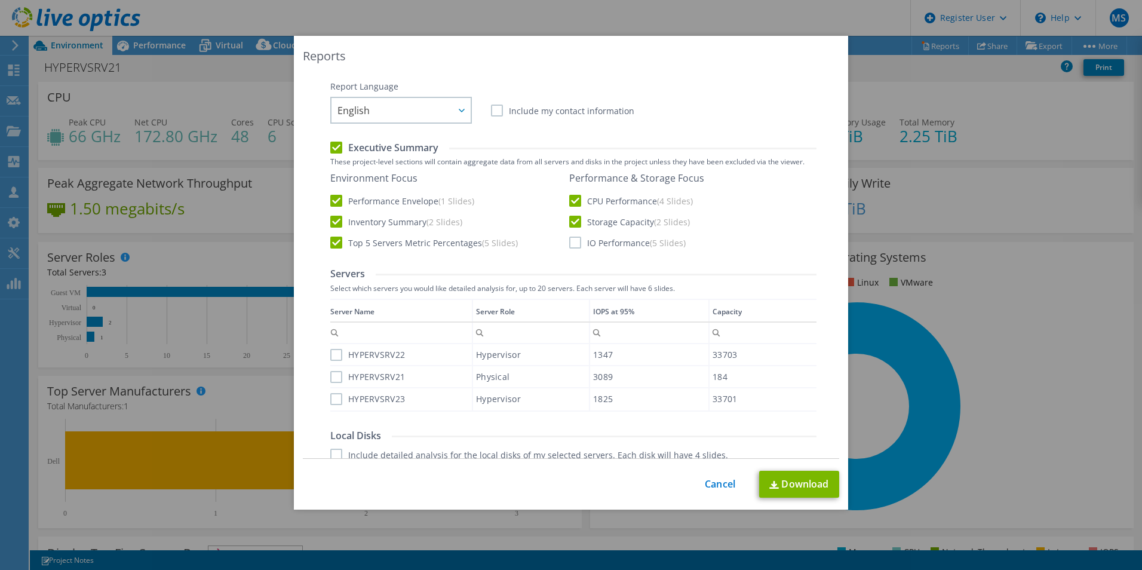
click at [616, 251] on div "Report Language English Deutsch Español Français Italiano Polski Português Русс…" at bounding box center [573, 473] width 486 height 784
click at [616, 244] on label "IO Performance (5 Slides)" at bounding box center [627, 242] width 116 height 12
click at [0, 0] on input "IO Performance (5 Slides)" at bounding box center [0, 0] width 0 height 0
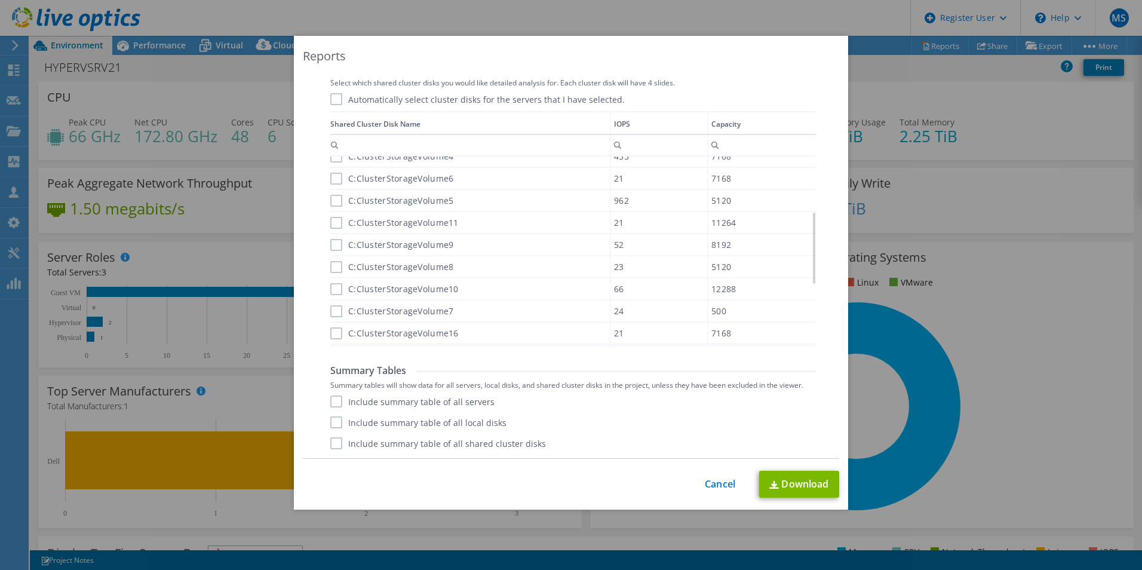
scroll to position [215, 0]
click at [453, 398] on label "Include summary table of all servers" at bounding box center [412, 401] width 164 height 12
drag, startPoint x: 454, startPoint y: 399, endPoint x: 424, endPoint y: 407, distance: 30.9
click at [424, 406] on label "Include summary table of all servers" at bounding box center [412, 401] width 164 height 12
click at [0, 0] on input "Include summary table of all servers" at bounding box center [0, 0] width 0 height 0
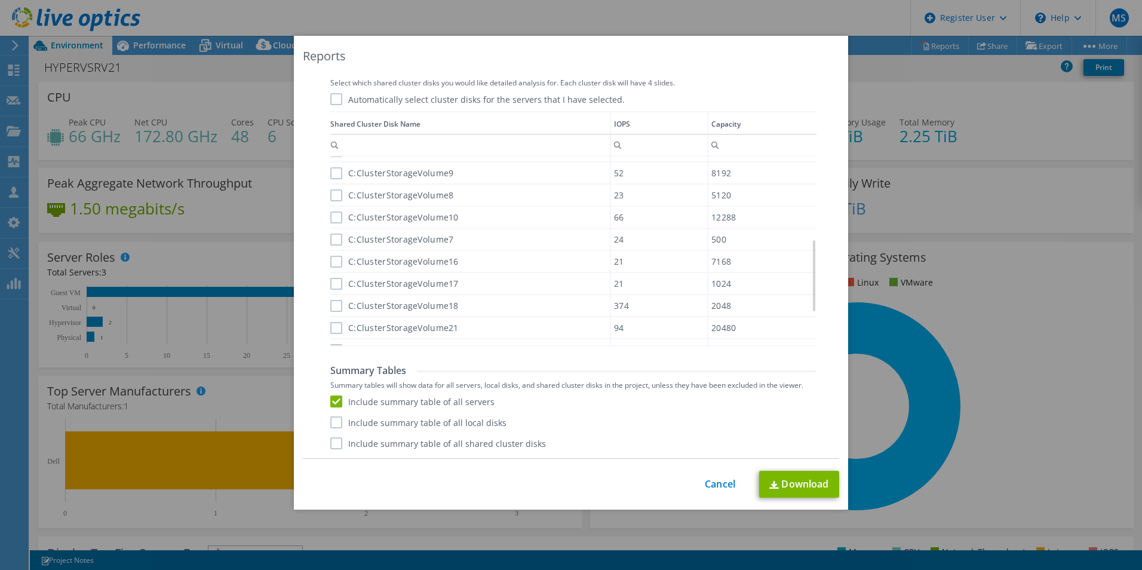
drag, startPoint x: 438, startPoint y: 420, endPoint x: 447, endPoint y: 437, distance: 18.7
click at [440, 420] on label "Include summary table of all local disks" at bounding box center [418, 422] width 176 height 12
click at [0, 0] on input "Include summary table of all local disks" at bounding box center [0, 0] width 0 height 0
click at [449, 443] on label "Include summary table of all shared cluster disks" at bounding box center [438, 443] width 216 height 12
click at [0, 0] on input "Include summary table of all shared cluster disks" at bounding box center [0, 0] width 0 height 0
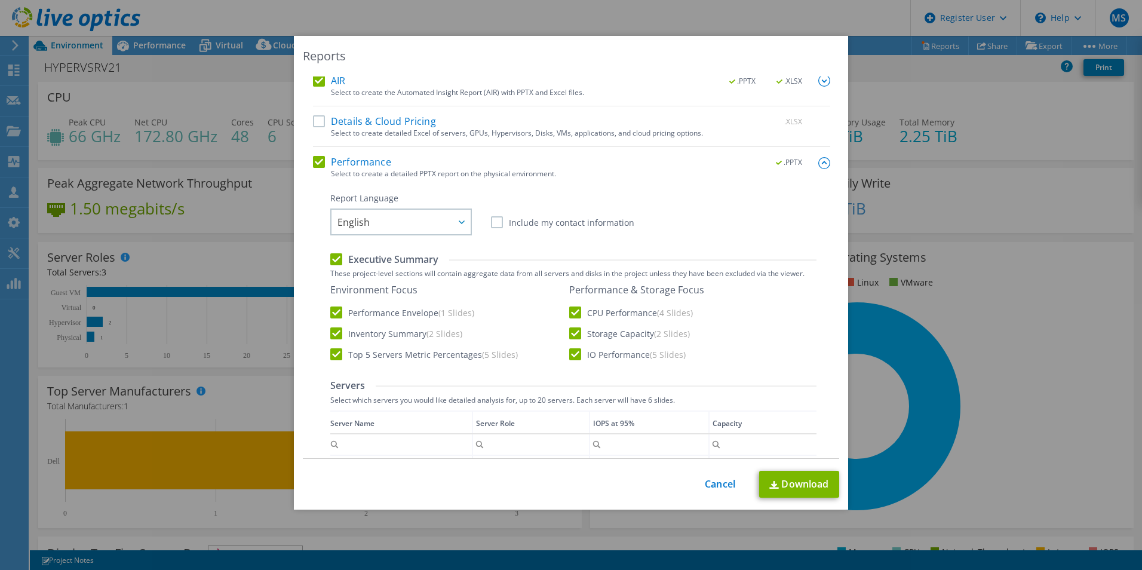
scroll to position [0, 0]
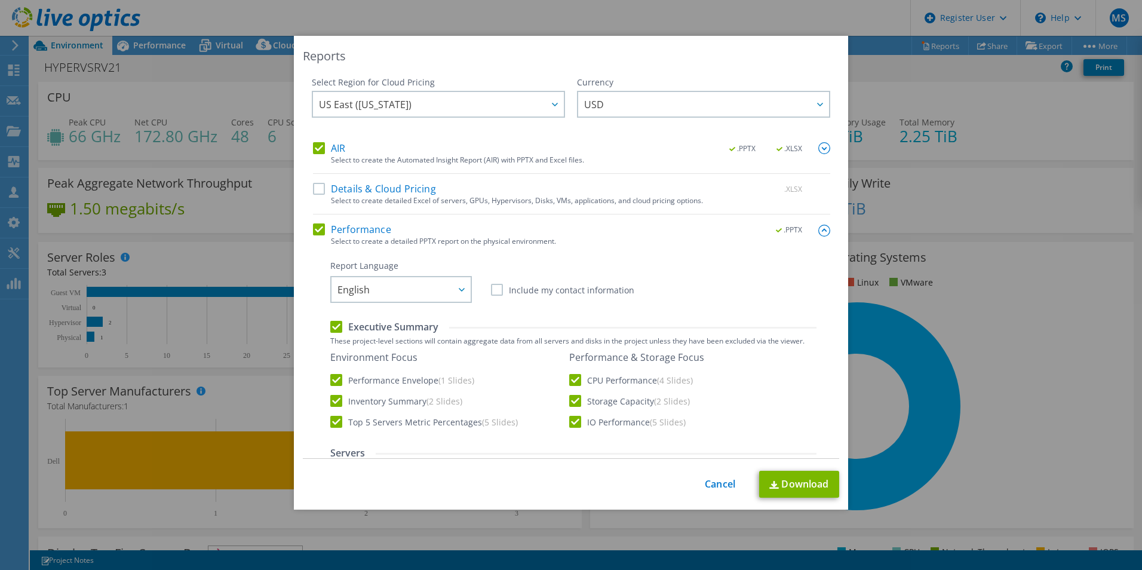
click at [333, 151] on label "AIR" at bounding box center [329, 148] width 32 height 12
click at [0, 0] on input "AIR" at bounding box center [0, 0] width 0 height 0
click at [333, 153] on label "AIR" at bounding box center [329, 148] width 32 height 12
click at [0, 0] on input "AIR" at bounding box center [0, 0] width 0 height 0
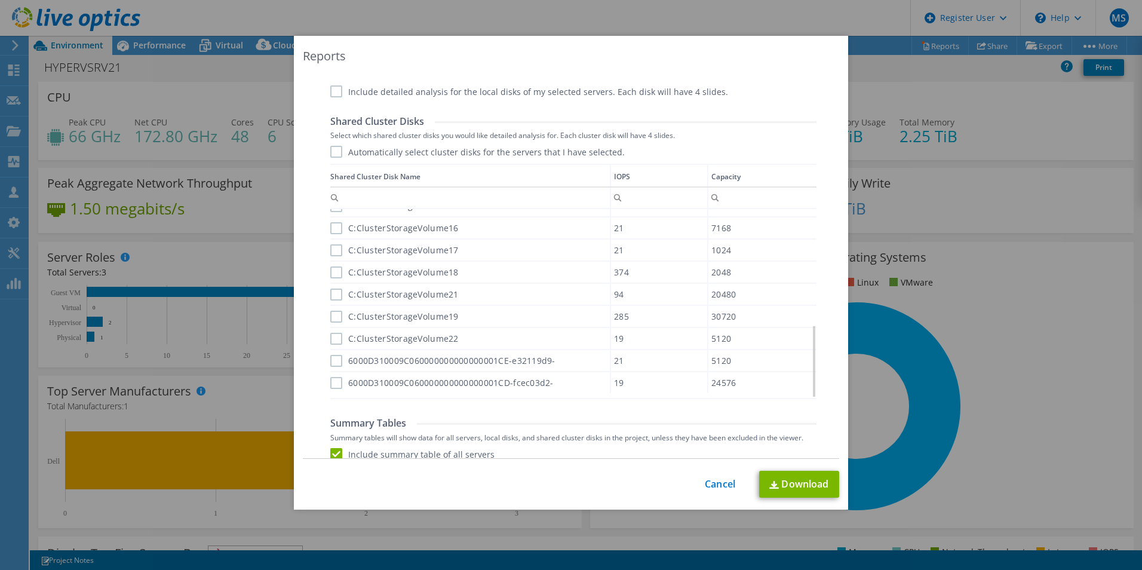
scroll to position [595, 0]
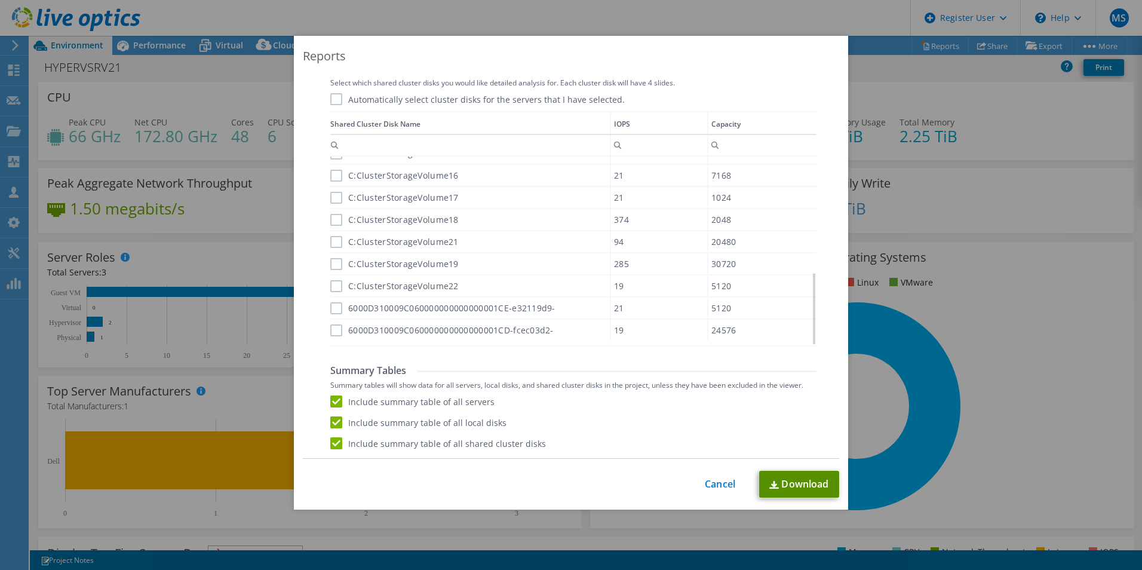
drag, startPoint x: 792, startPoint y: 485, endPoint x: 807, endPoint y: 483, distance: 15.7
click at [792, 485] on link "Download" at bounding box center [799, 484] width 80 height 27
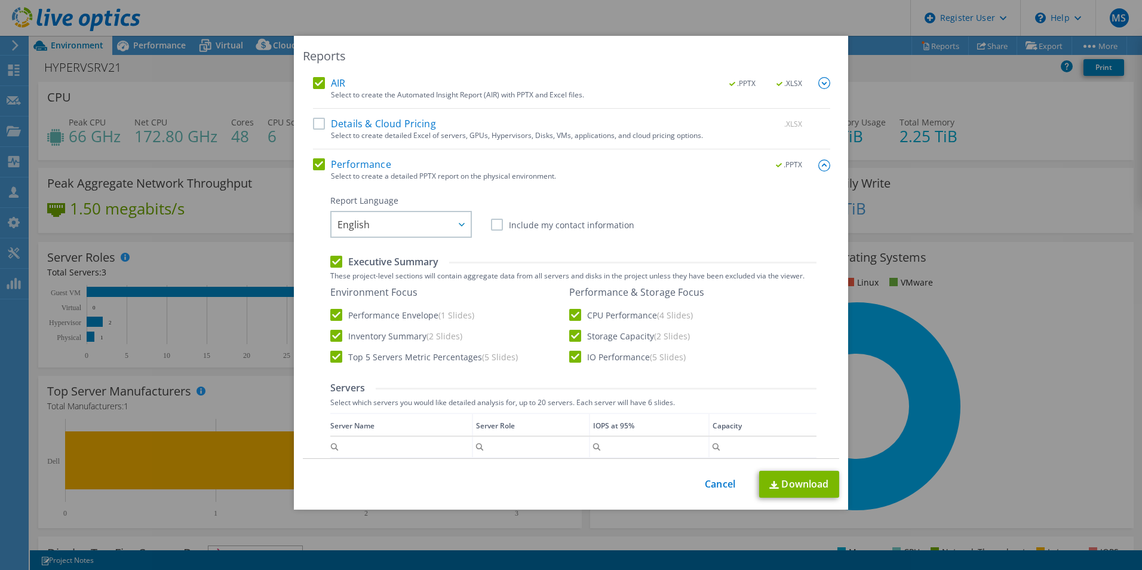
scroll to position [0, 0]
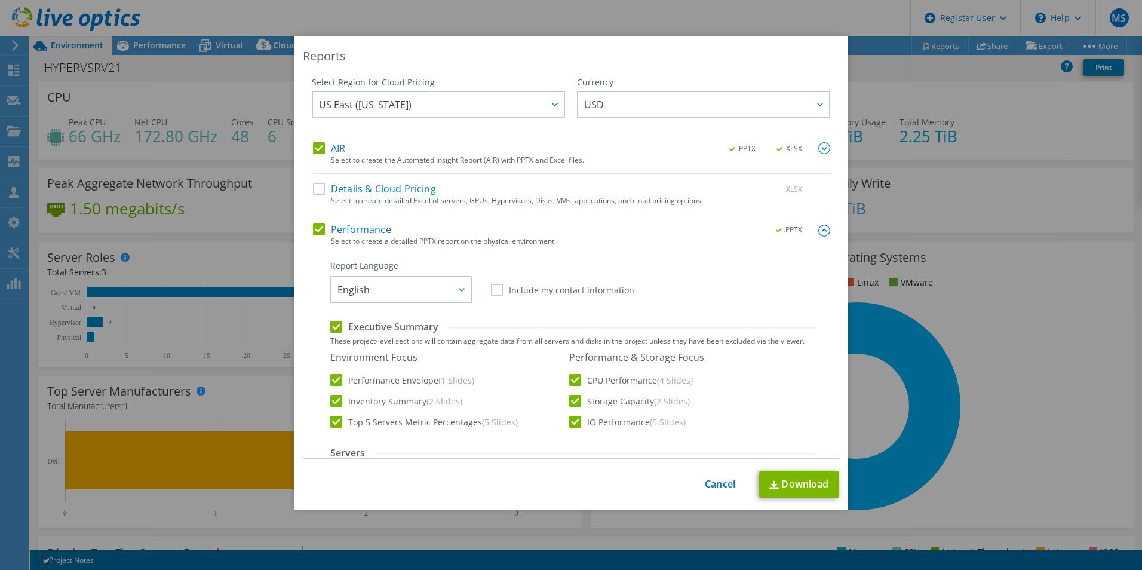
click at [818, 230] on img at bounding box center [824, 231] width 12 height 12
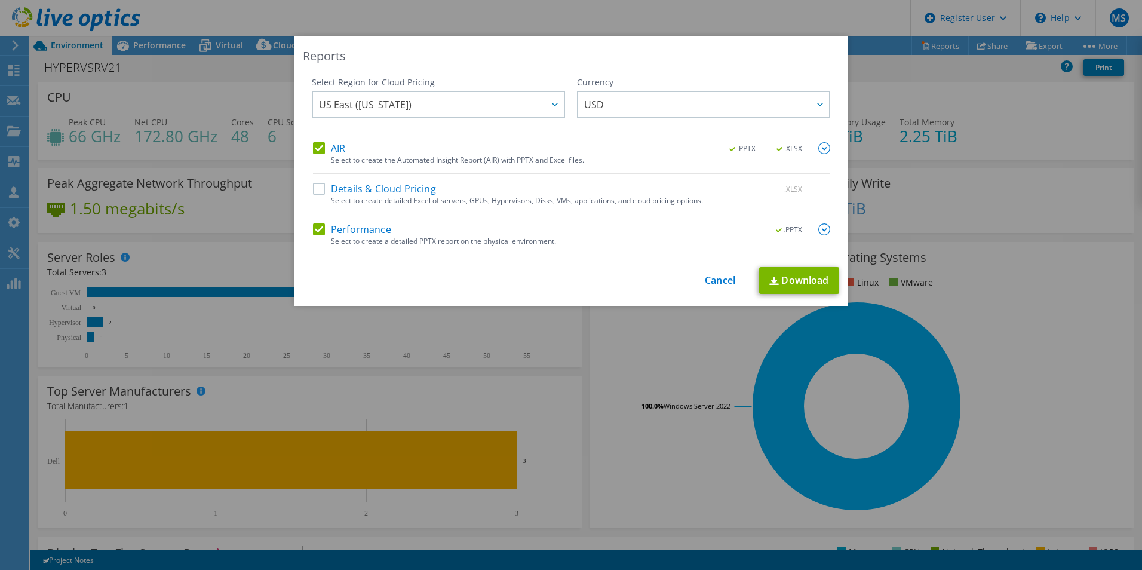
click at [819, 144] on img at bounding box center [824, 148] width 12 height 12
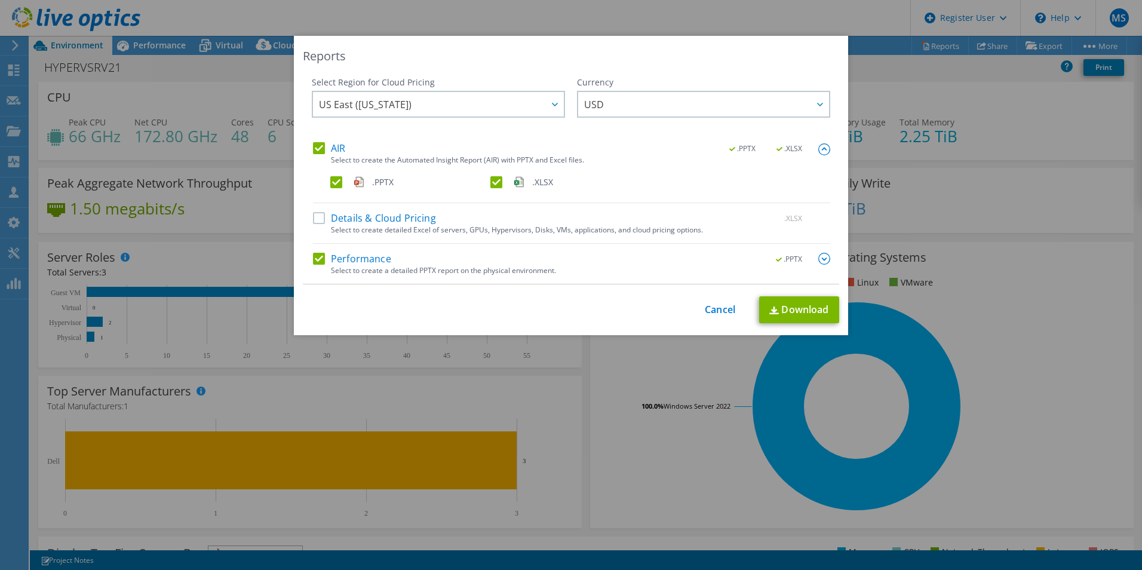
click at [819, 144] on img at bounding box center [824, 149] width 12 height 12
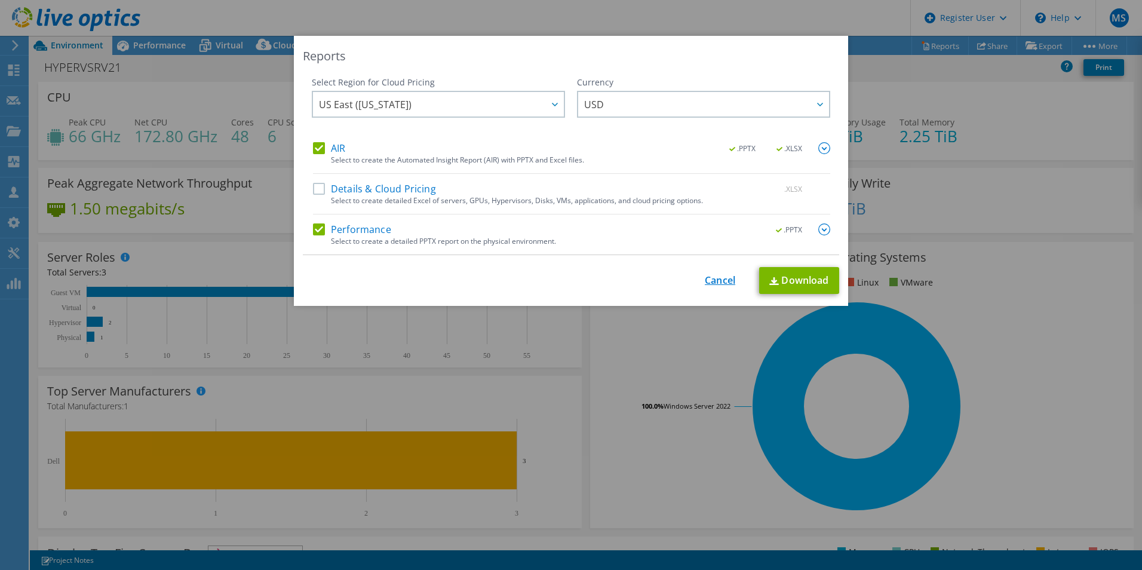
click at [711, 285] on link "Cancel" at bounding box center [720, 280] width 30 height 11
